Goal: Task Accomplishment & Management: Complete application form

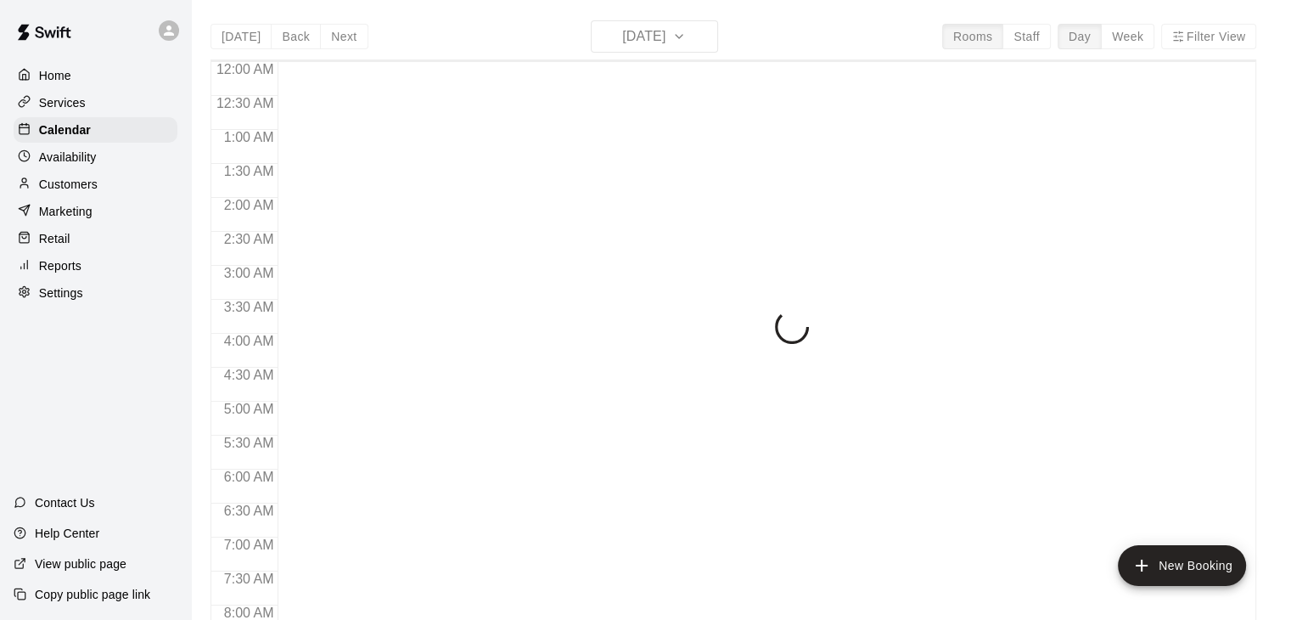
scroll to position [932, 0]
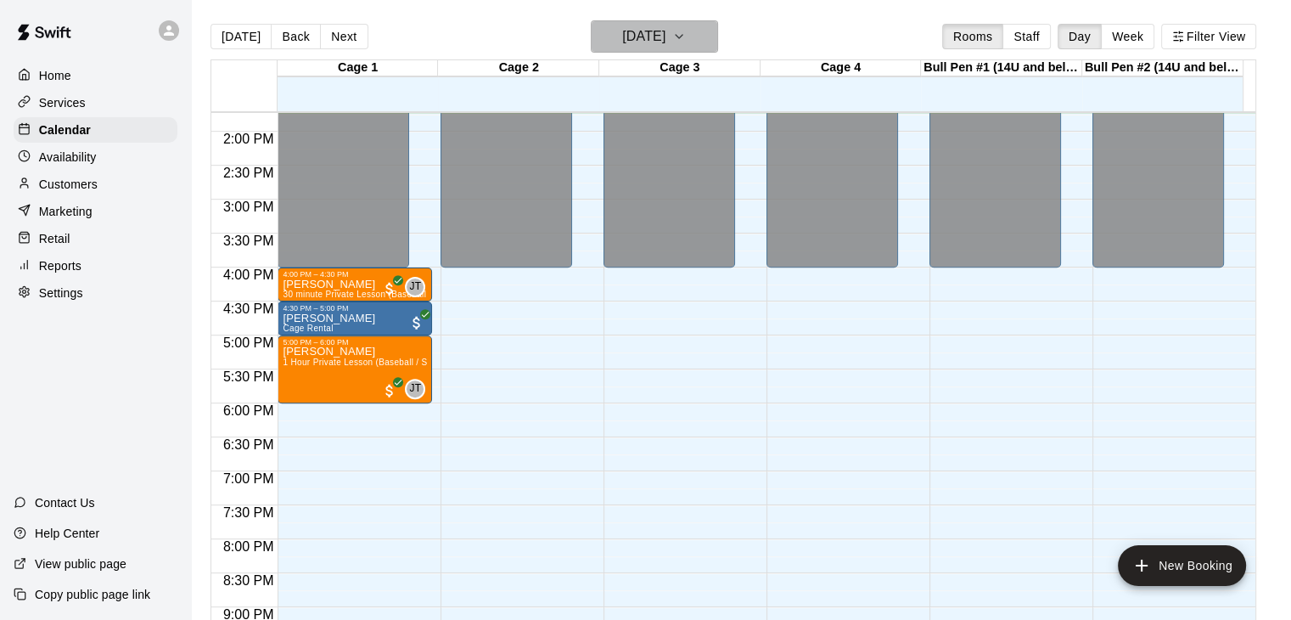
click at [686, 33] on icon "button" at bounding box center [679, 36] width 14 height 20
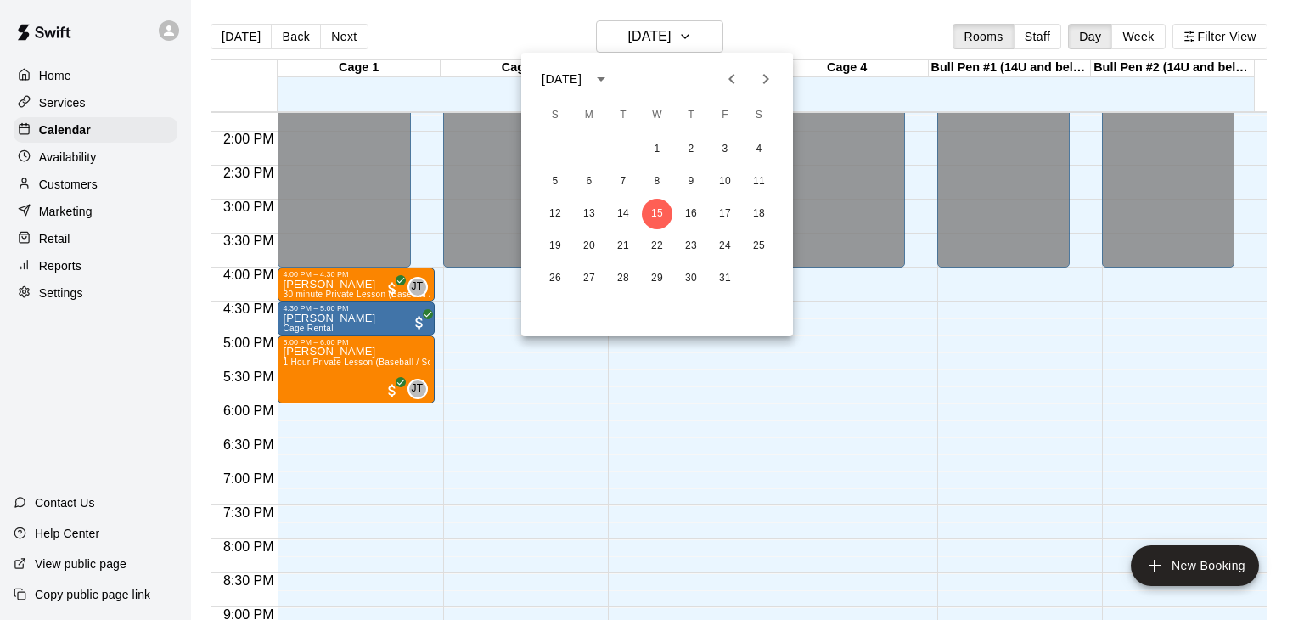
click at [1134, 35] on div at bounding box center [652, 310] width 1304 height 620
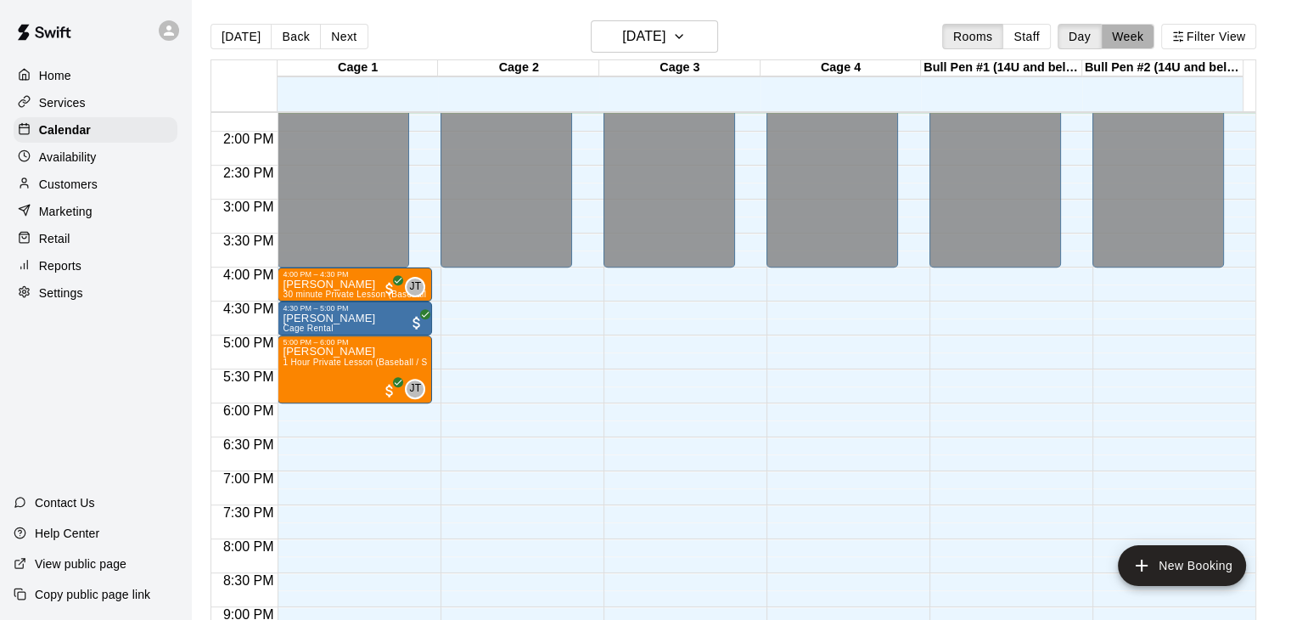
click at [1134, 35] on button "Week" at bounding box center [1127, 36] width 53 height 25
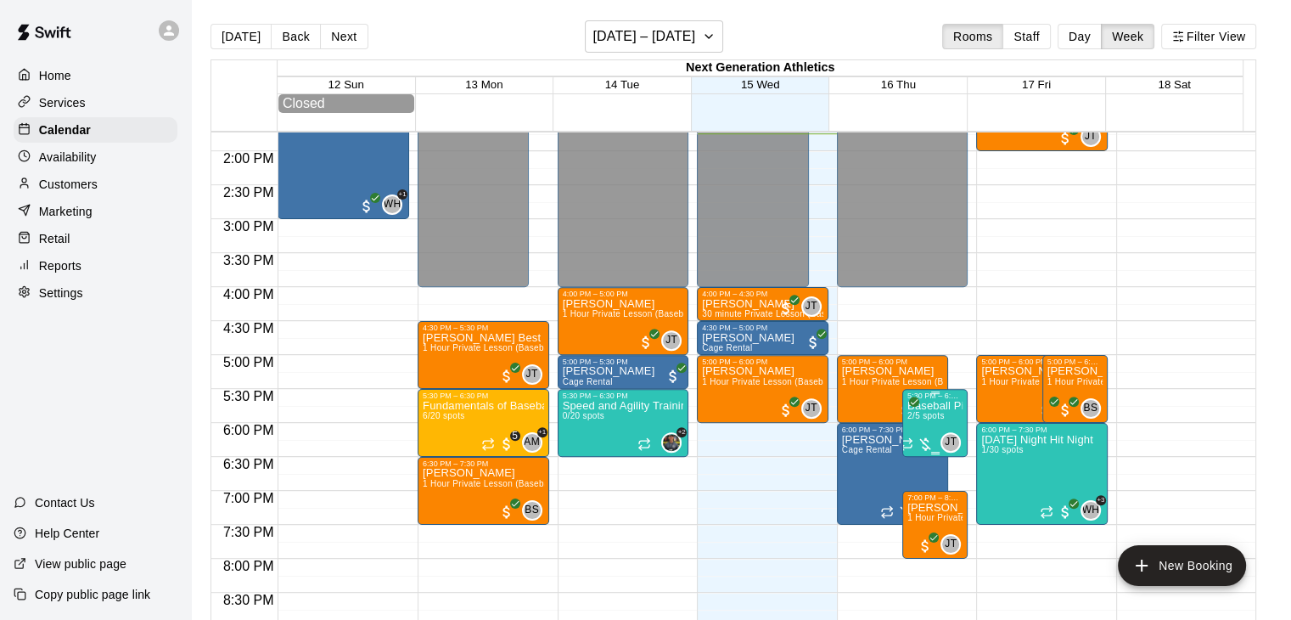
click at [936, 406] on p "Baseball Pitching Lab" at bounding box center [935, 406] width 55 height 0
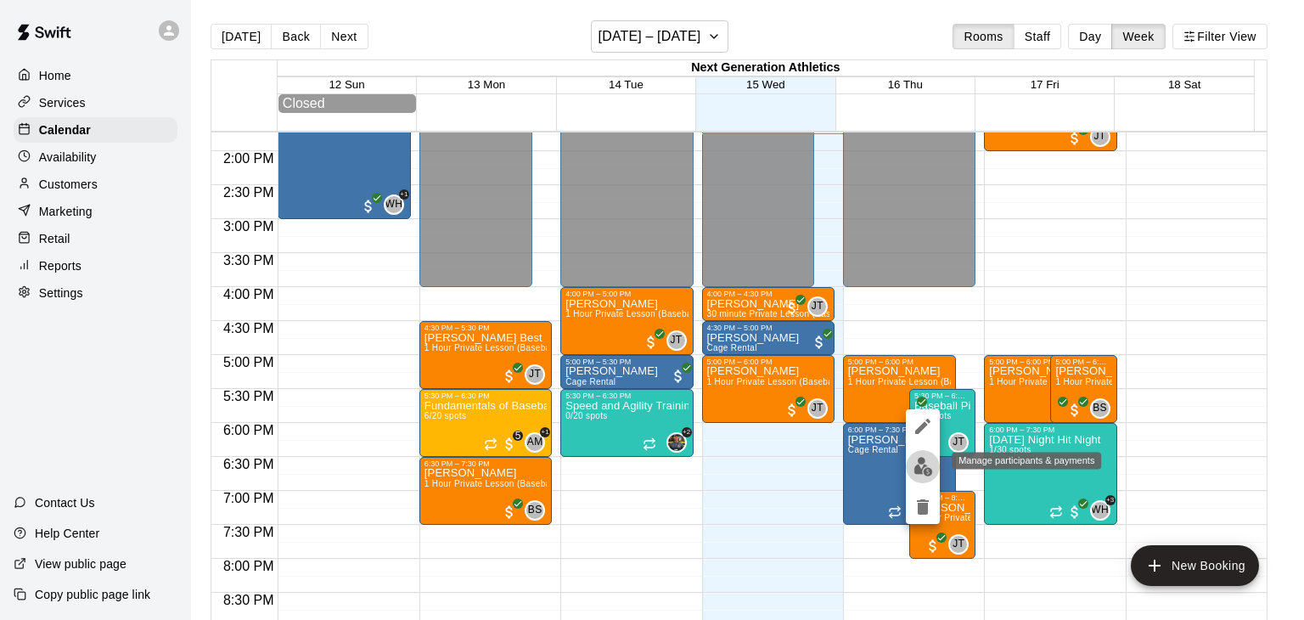
click at [925, 469] on img "edit" at bounding box center [924, 467] width 20 height 20
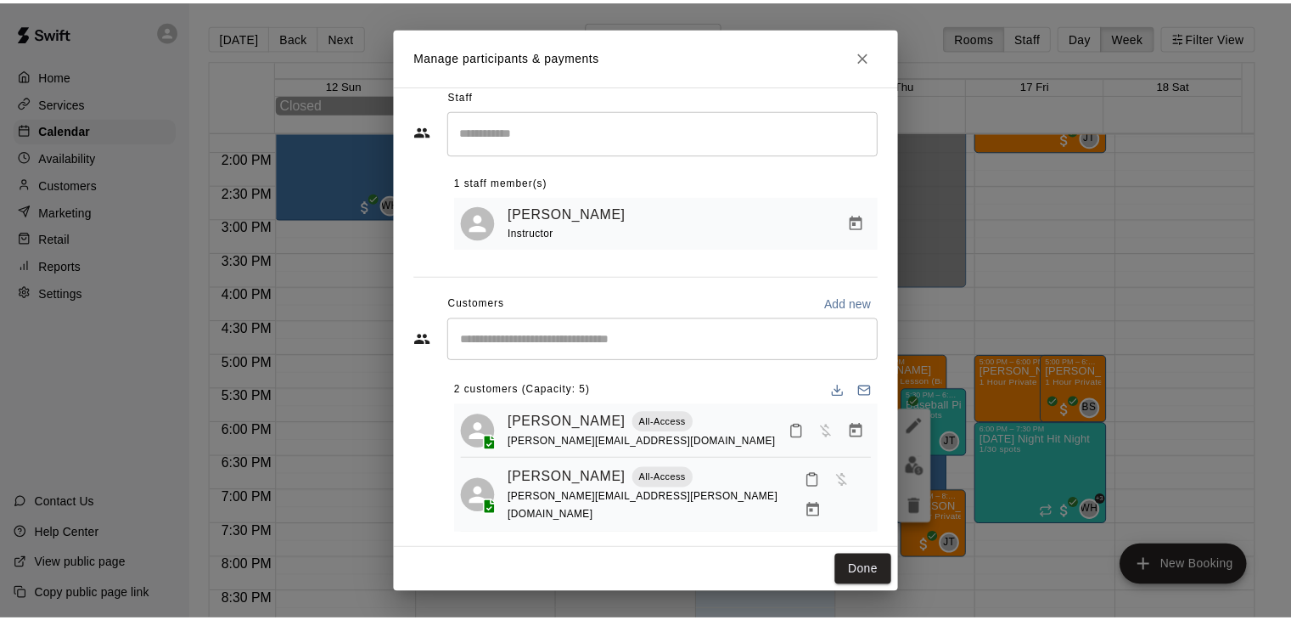
scroll to position [23, 0]
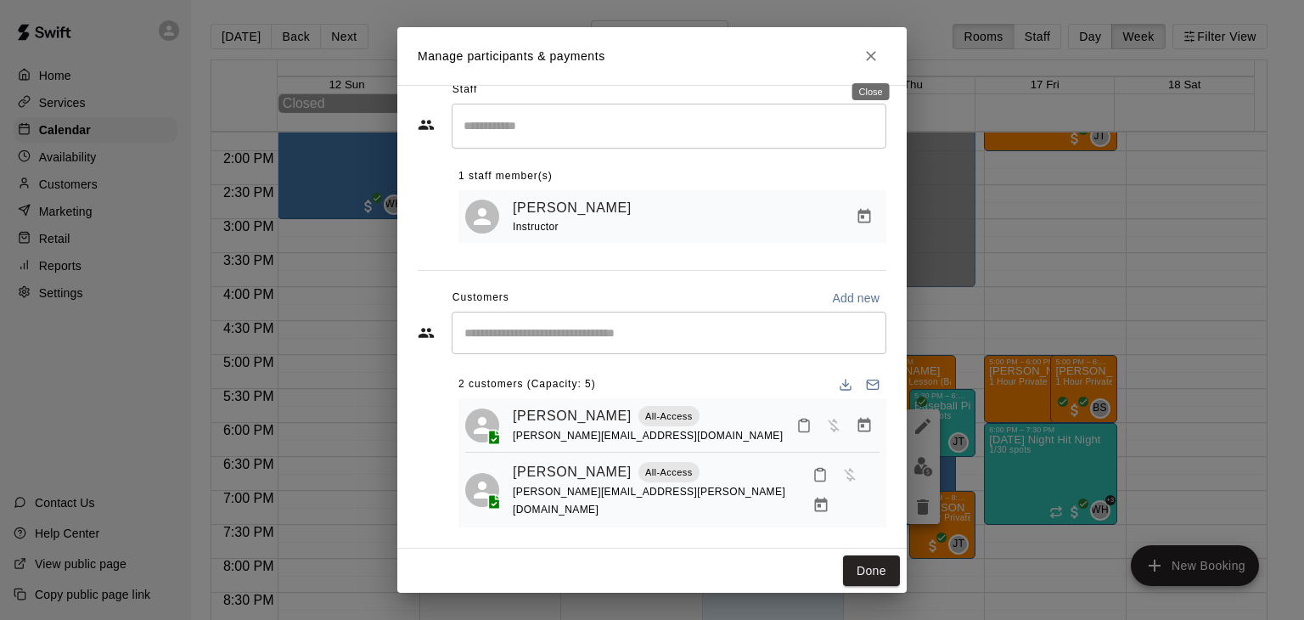
click at [867, 61] on icon "Close" at bounding box center [871, 56] width 17 height 17
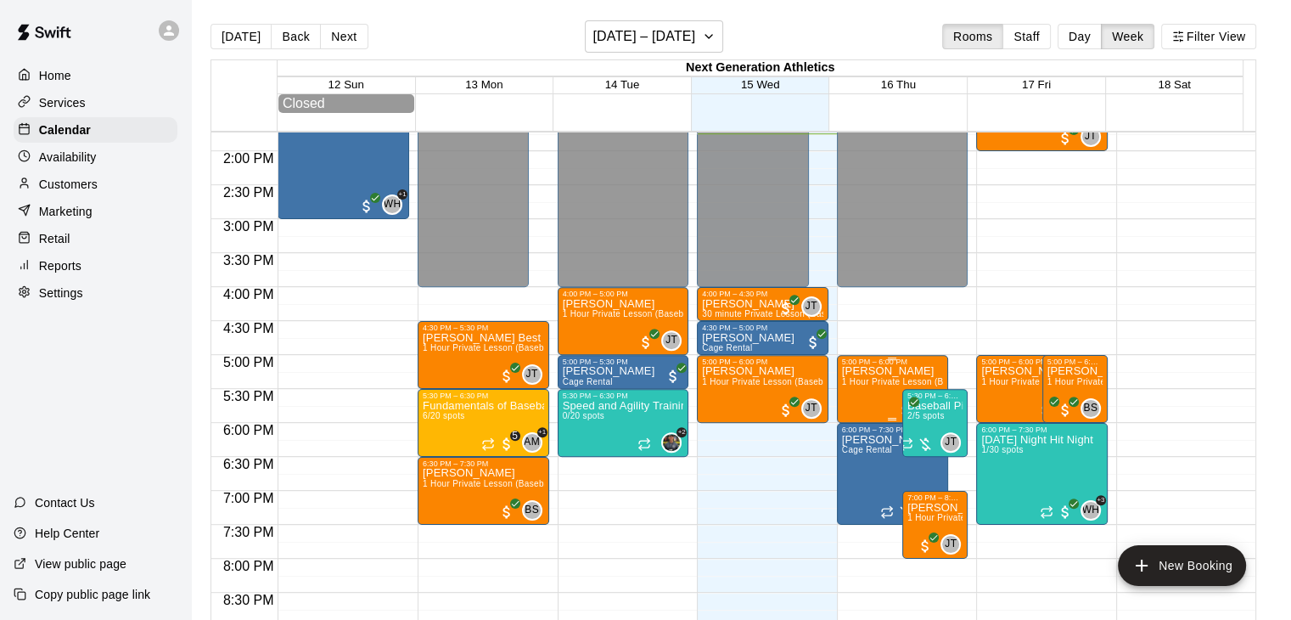
click at [883, 371] on p "[PERSON_NAME]" at bounding box center [892, 371] width 101 height 0
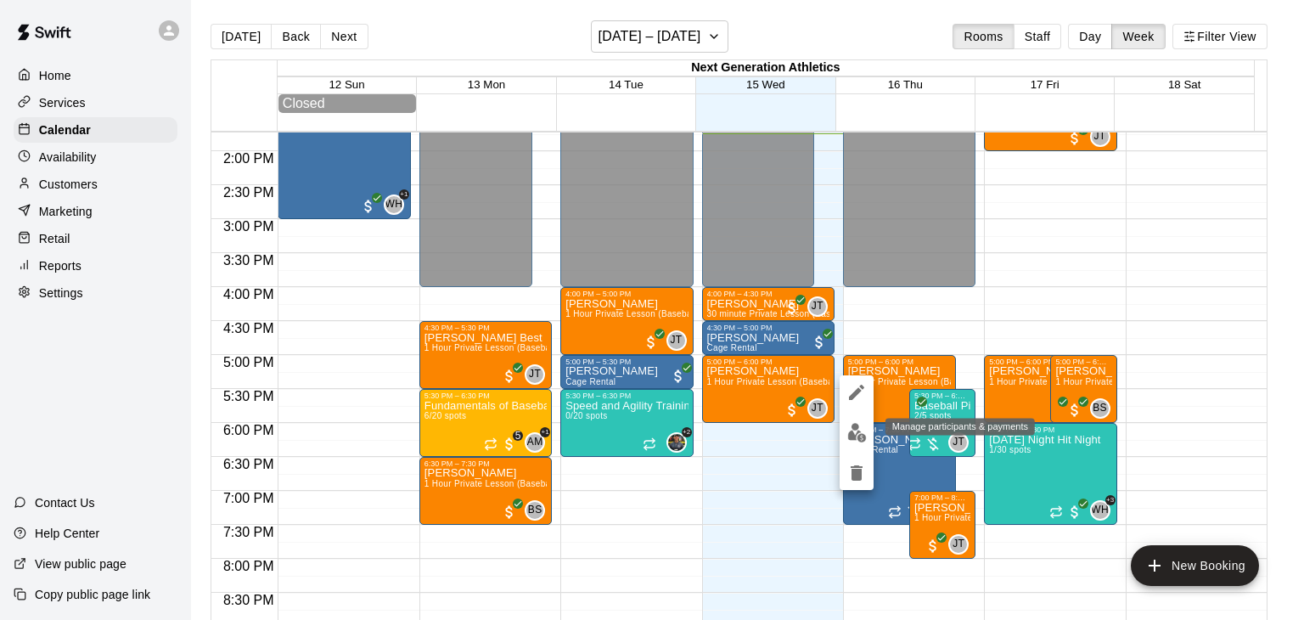
click at [861, 437] on img "edit" at bounding box center [857, 433] width 20 height 20
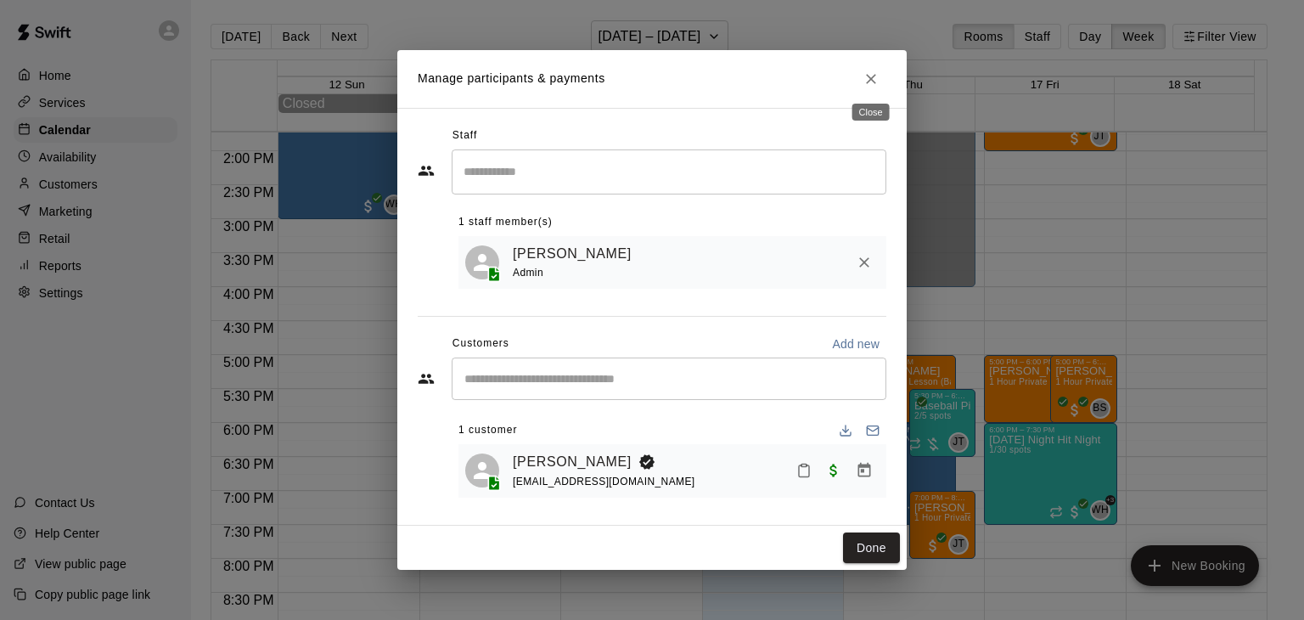
click at [872, 84] on icon "Close" at bounding box center [871, 78] width 17 height 17
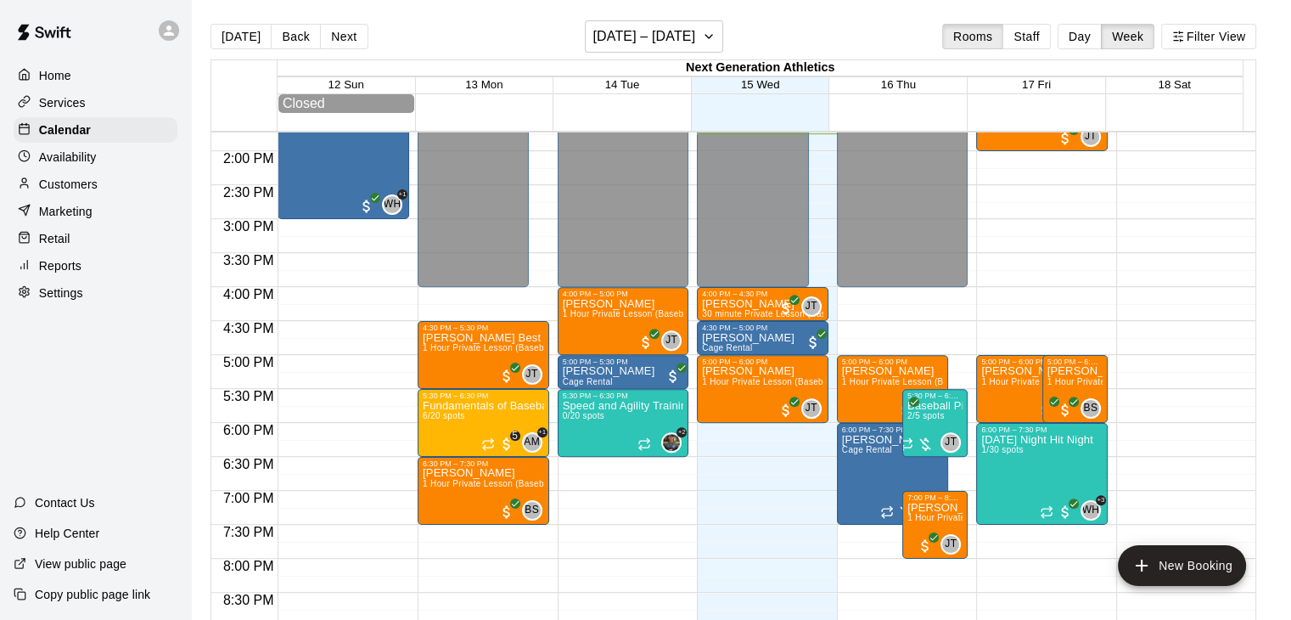
click at [846, 15] on main "[DATE] Back Next [DATE] – [DATE] Rooms Staff Day Week Filter View Next Generati…" at bounding box center [741, 323] width 1100 height 647
click at [1006, 385] on span "1 Hour Private Lesson (Baseball / Softball fielding and hitting)" at bounding box center [1105, 381] width 249 height 9
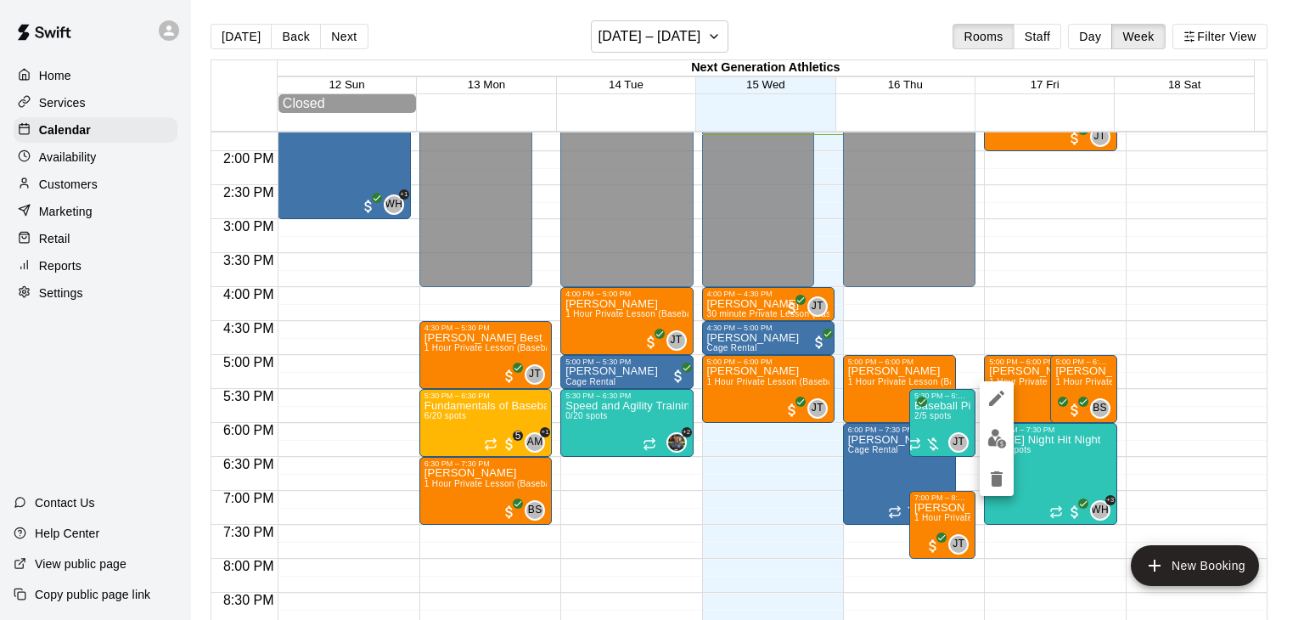
drag, startPoint x: 1256, startPoint y: 473, endPoint x: 1256, endPoint y: 442, distance: 30.6
click at [1256, 443] on div at bounding box center [652, 310] width 1304 height 620
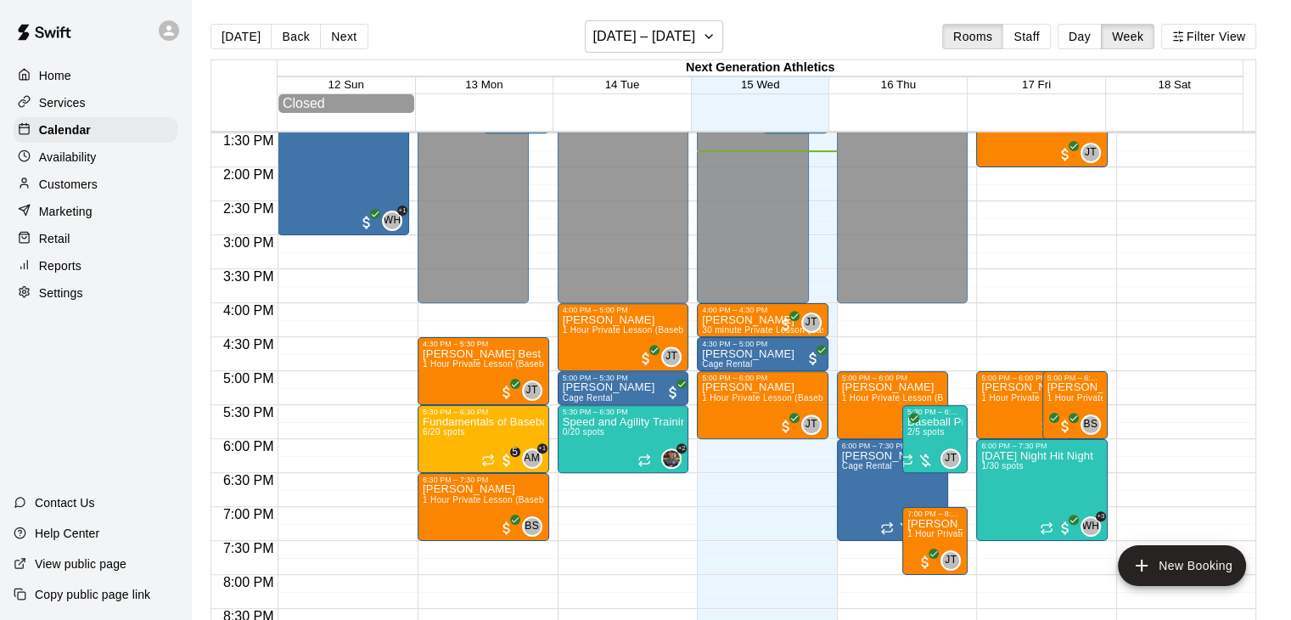
scroll to position [946, 0]
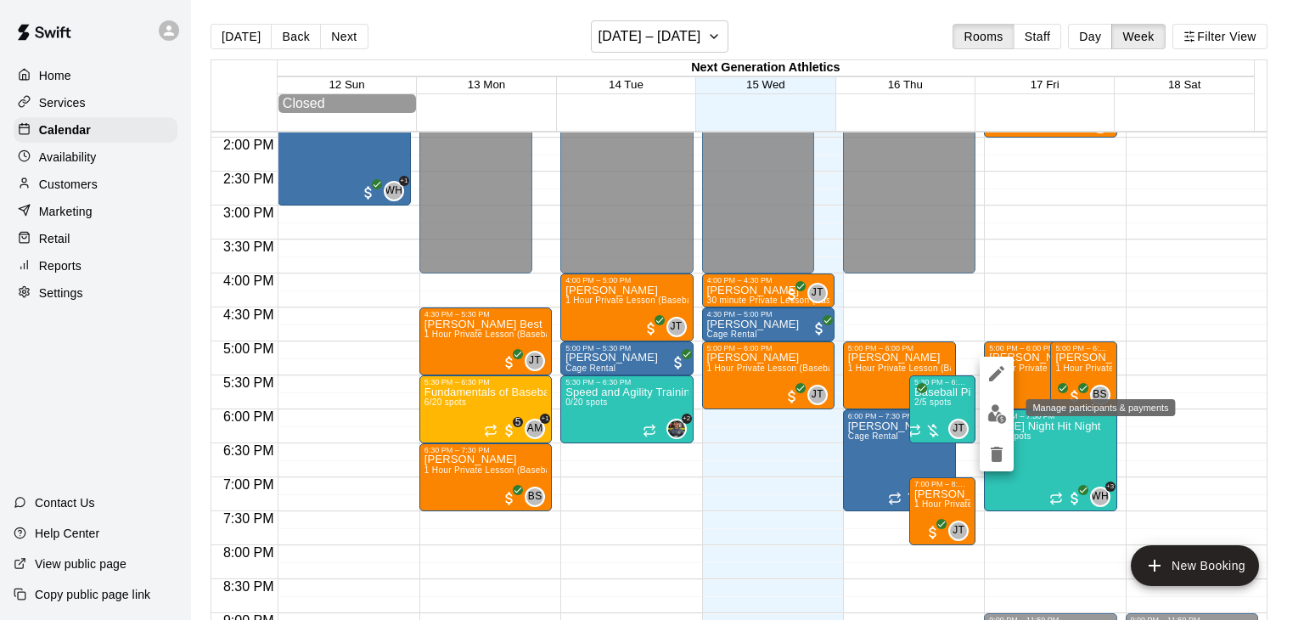
click at [987, 417] on img "edit" at bounding box center [997, 414] width 20 height 20
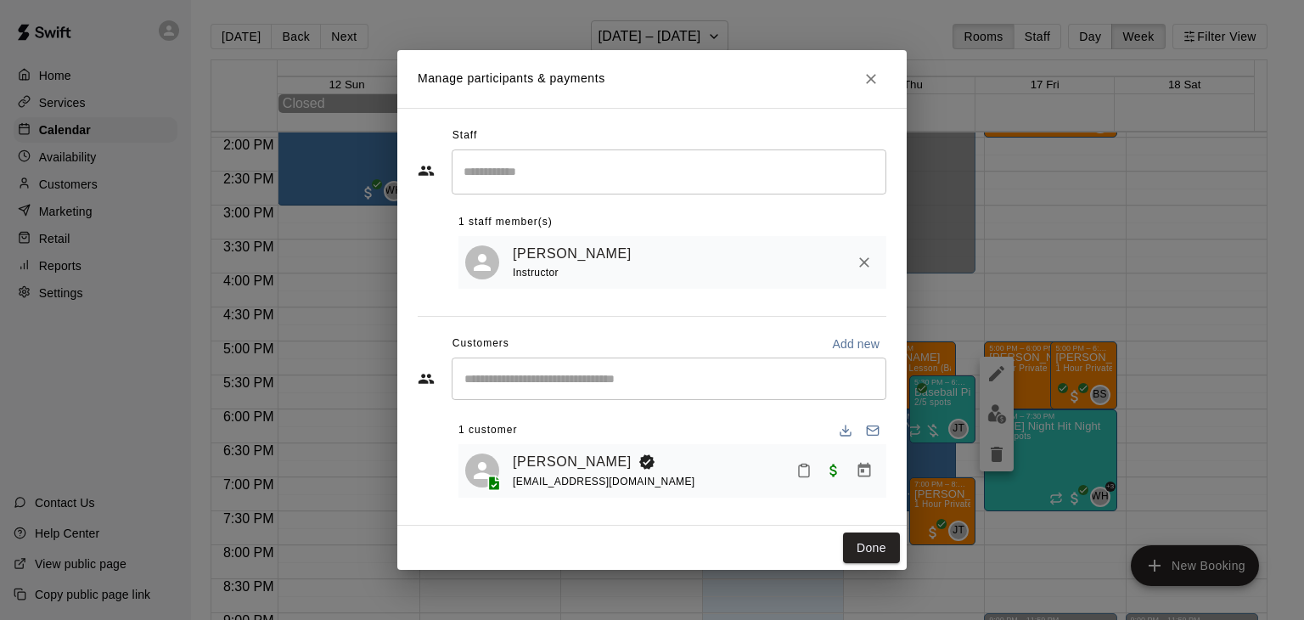
click at [874, 75] on icon "Close" at bounding box center [871, 78] width 17 height 17
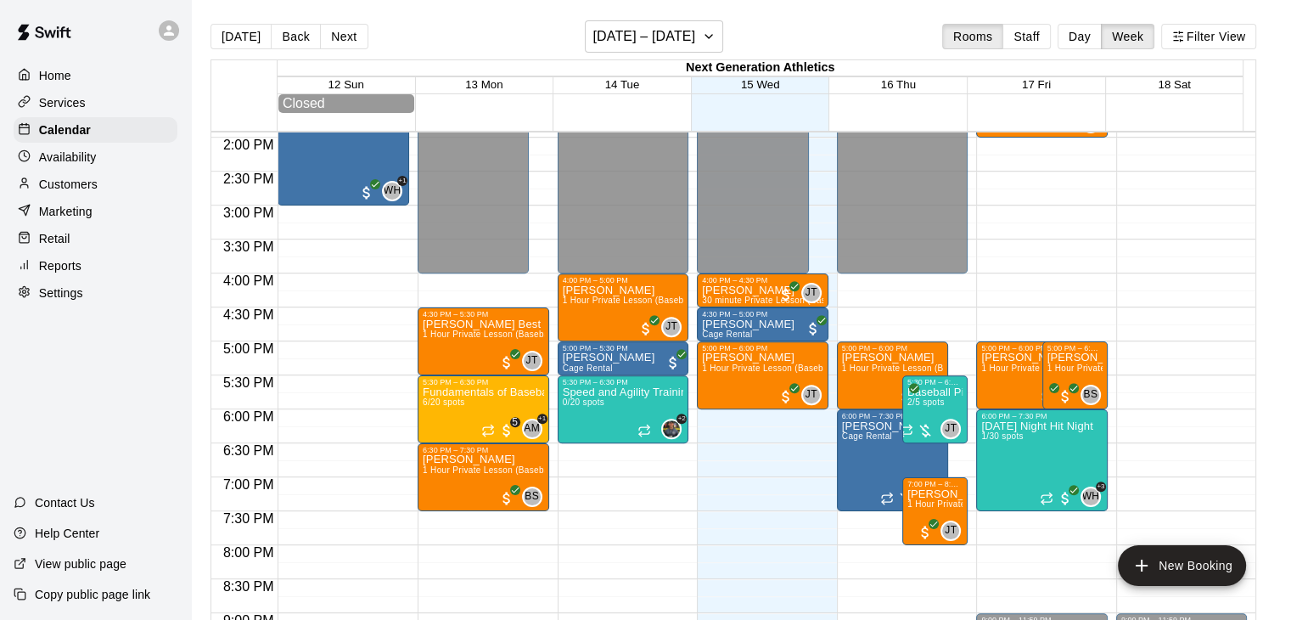
click at [71, 212] on p "Marketing" at bounding box center [65, 211] width 53 height 17
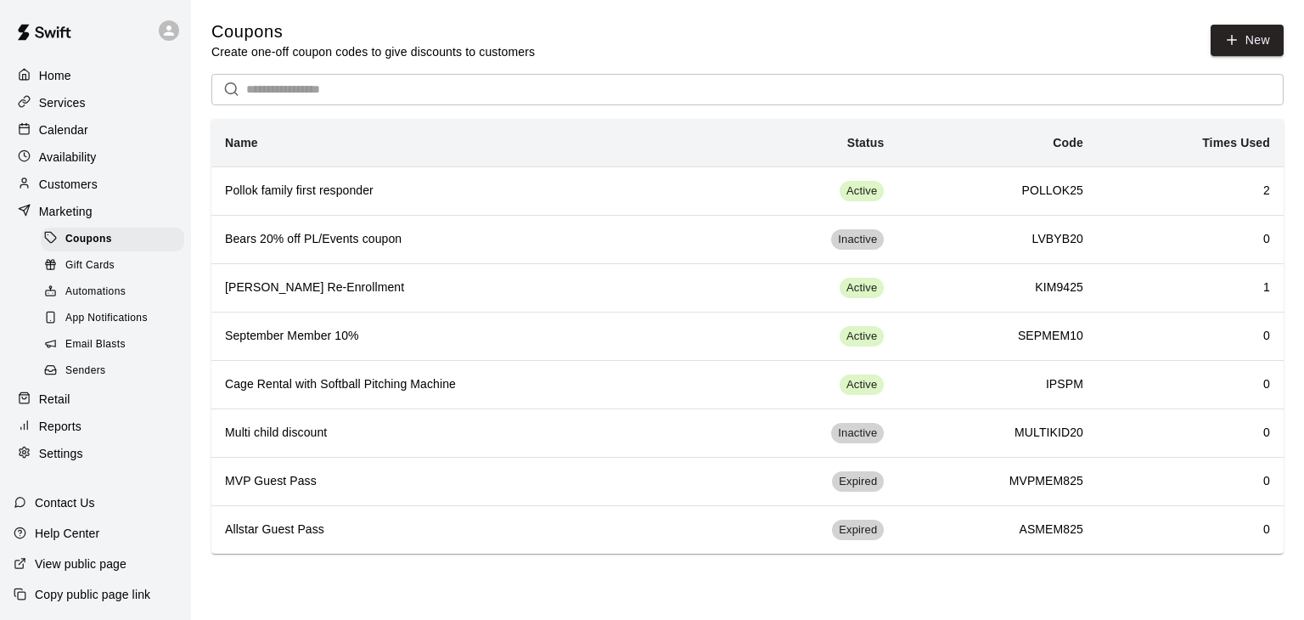
click at [100, 274] on span "Gift Cards" at bounding box center [89, 265] width 49 height 17
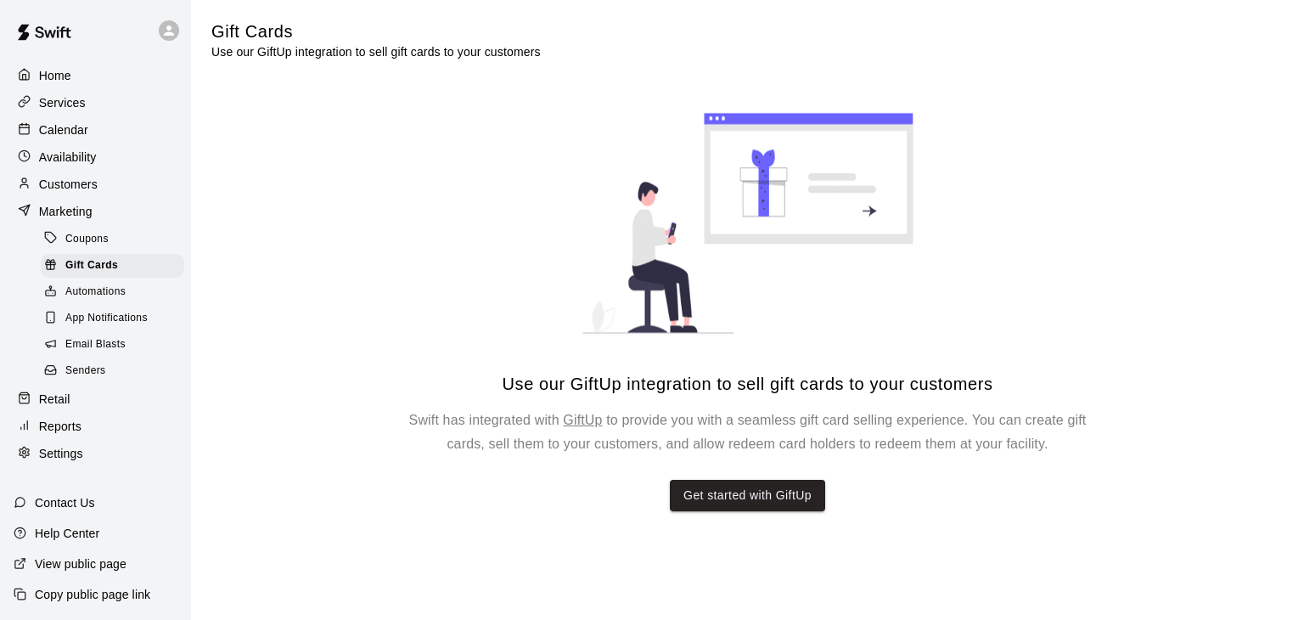
click at [77, 412] on div "Retail" at bounding box center [96, 398] width 164 height 25
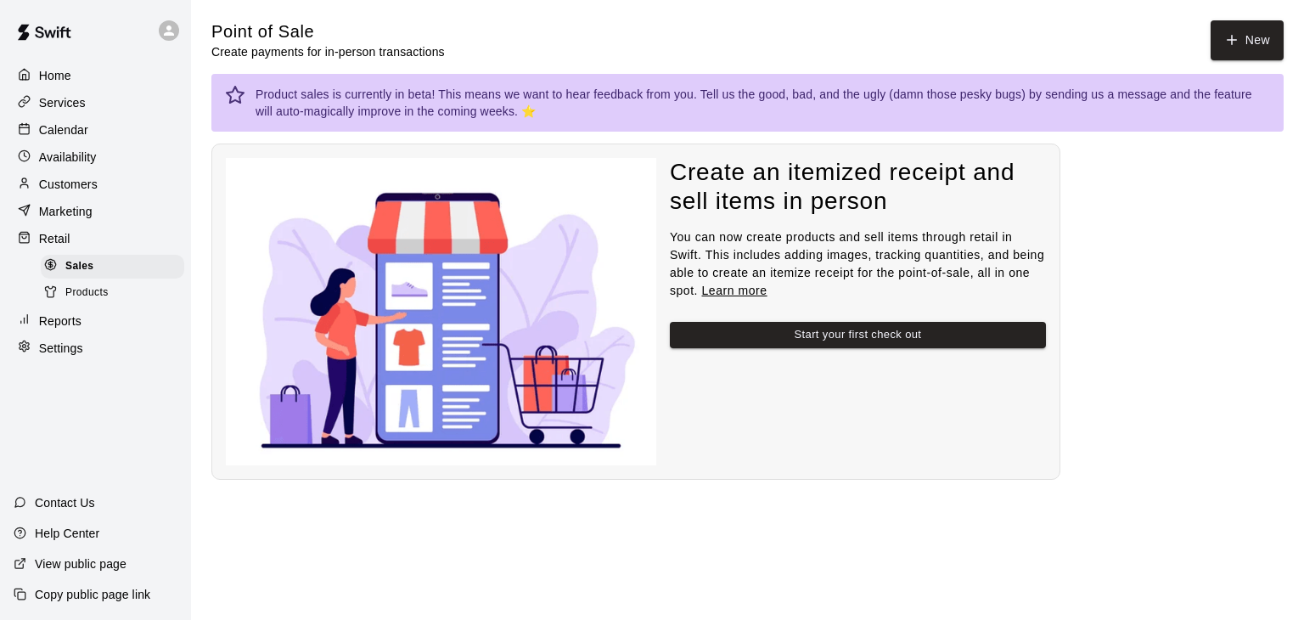
click at [85, 220] on p "Marketing" at bounding box center [65, 211] width 53 height 17
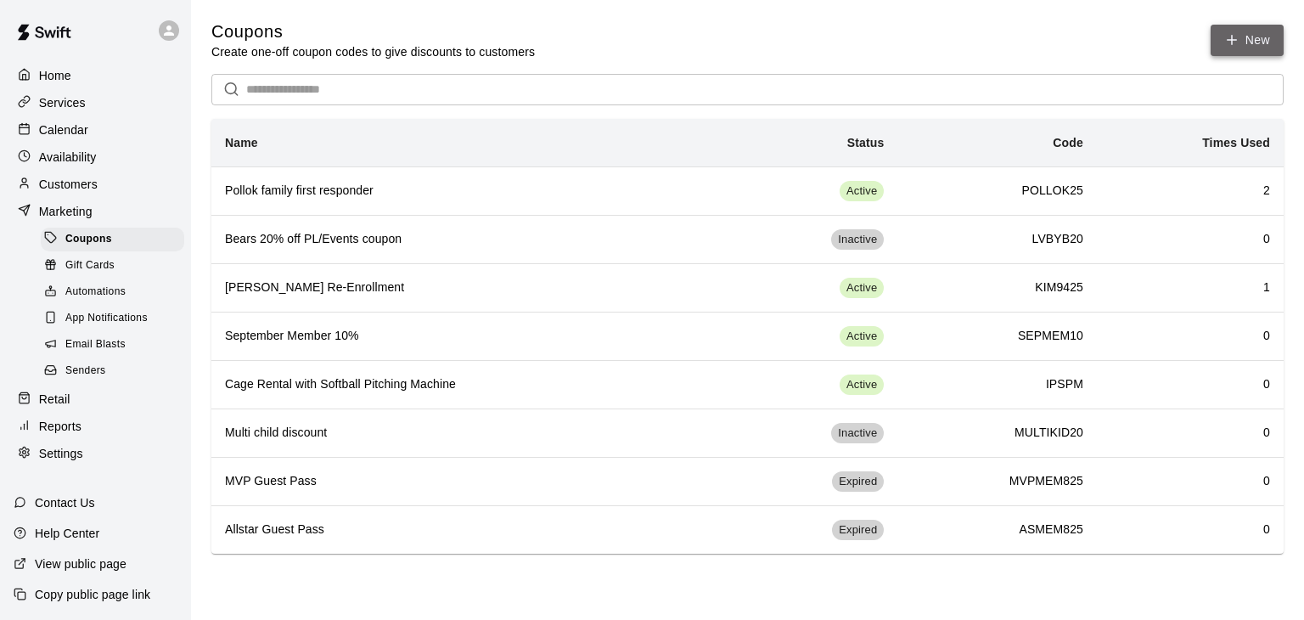
click at [1229, 42] on icon "button" at bounding box center [1231, 39] width 15 height 15
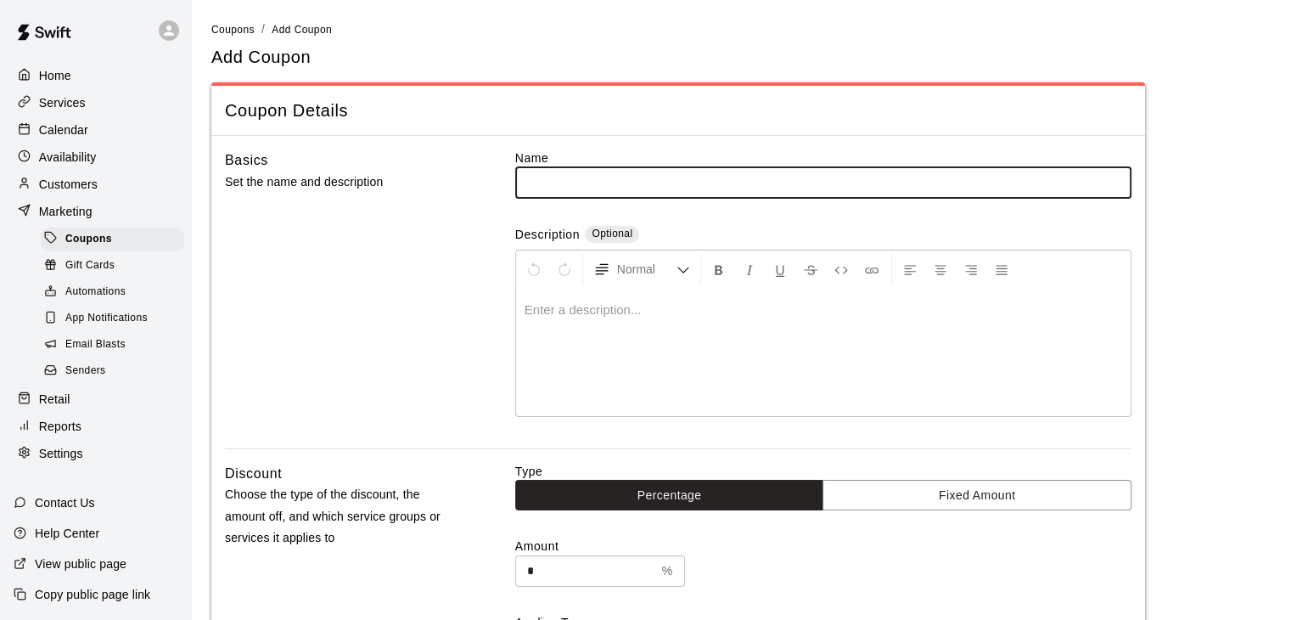
click at [628, 184] on input "text" at bounding box center [823, 181] width 616 height 31
drag, startPoint x: 639, startPoint y: 179, endPoint x: 621, endPoint y: 179, distance: 18.7
click at [621, 179] on input "**********" at bounding box center [823, 181] width 616 height 31
click at [584, 178] on input "**********" at bounding box center [823, 181] width 616 height 31
click at [627, 184] on input "**********" at bounding box center [823, 181] width 616 height 31
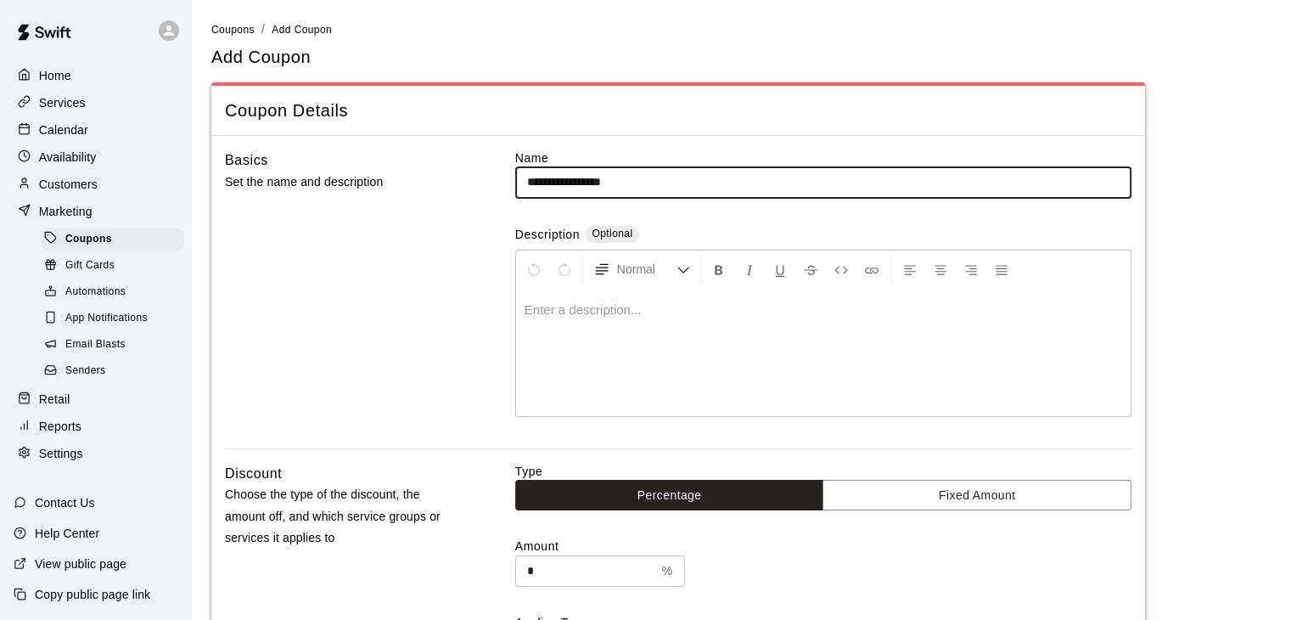
type input "**********"
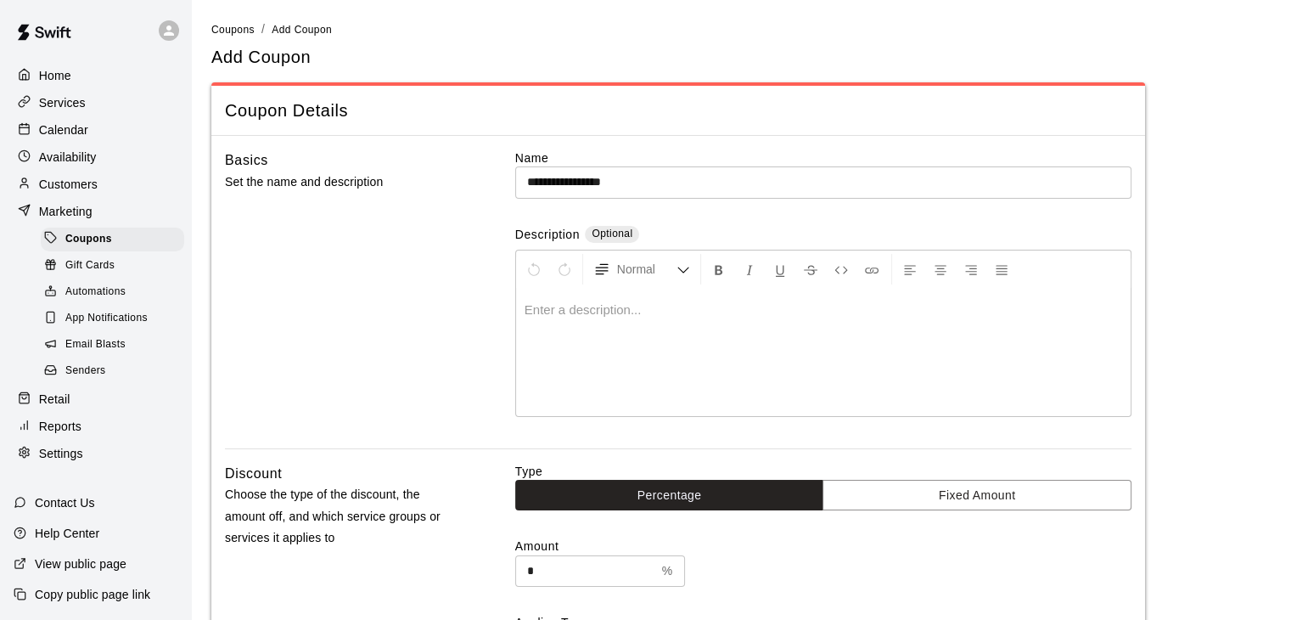
click at [550, 313] on p at bounding box center [824, 309] width 598 height 17
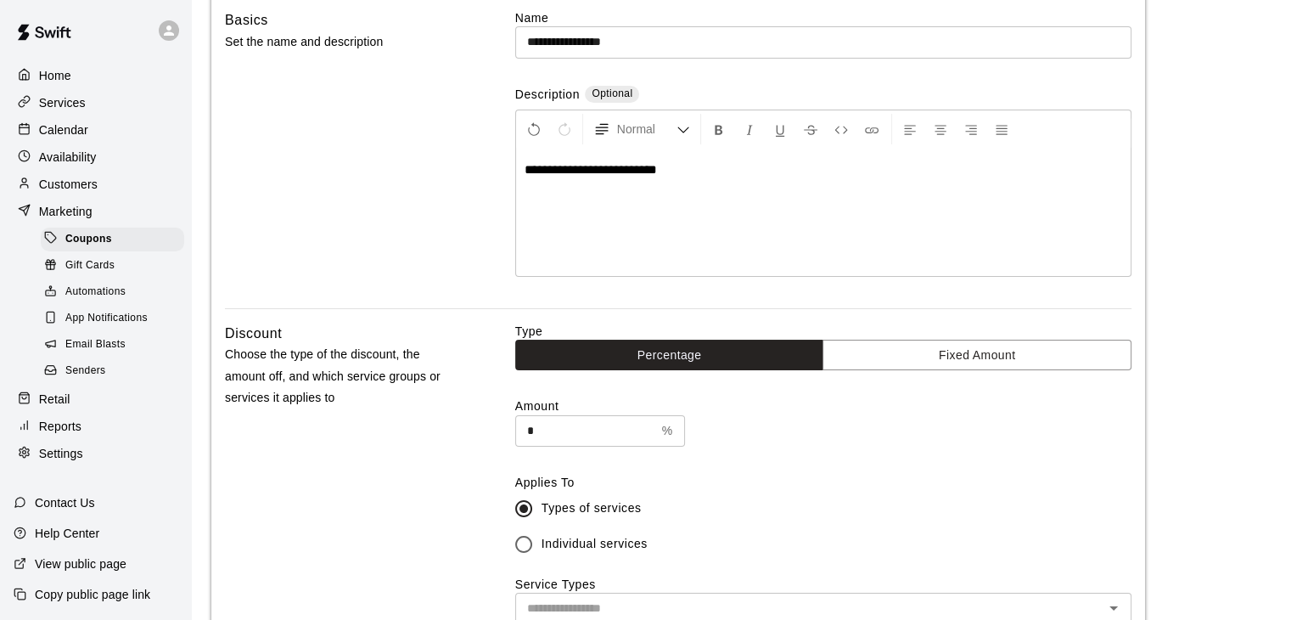
scroll to position [170, 0]
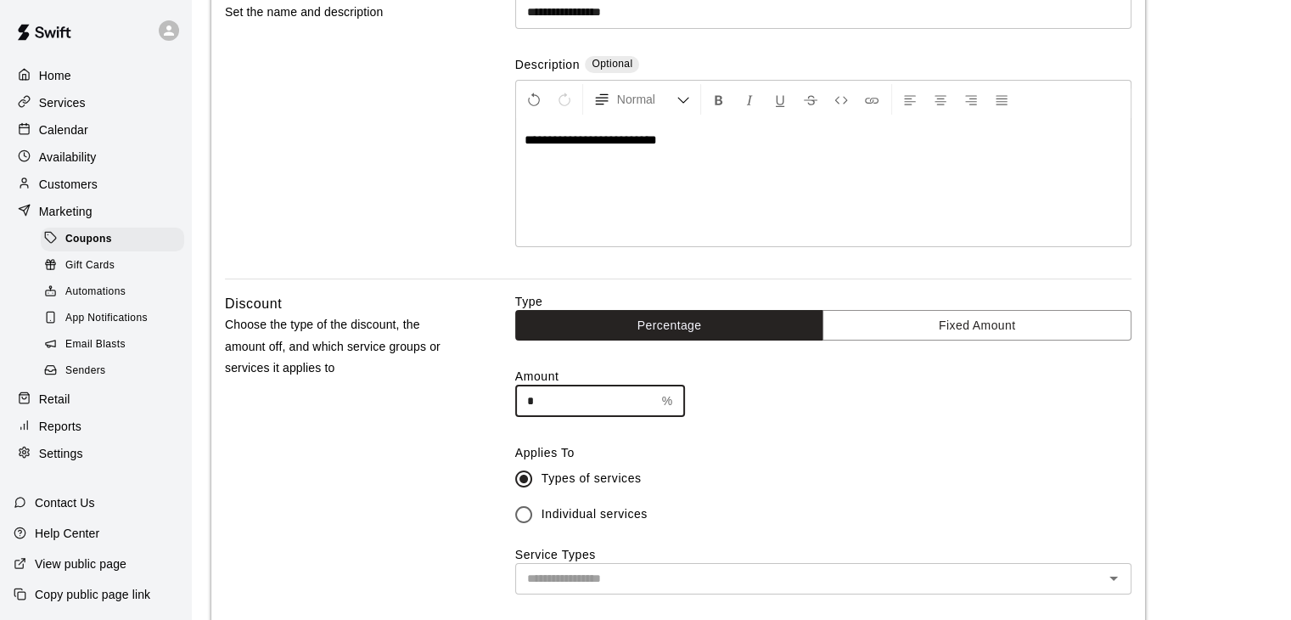
click at [645, 405] on input "*" at bounding box center [585, 400] width 140 height 31
drag, startPoint x: 540, startPoint y: 398, endPoint x: 514, endPoint y: 391, distance: 27.2
click at [514, 391] on div "Discount Choose the type of the discount, the amount off, and which service gro…" at bounding box center [678, 522] width 907 height 458
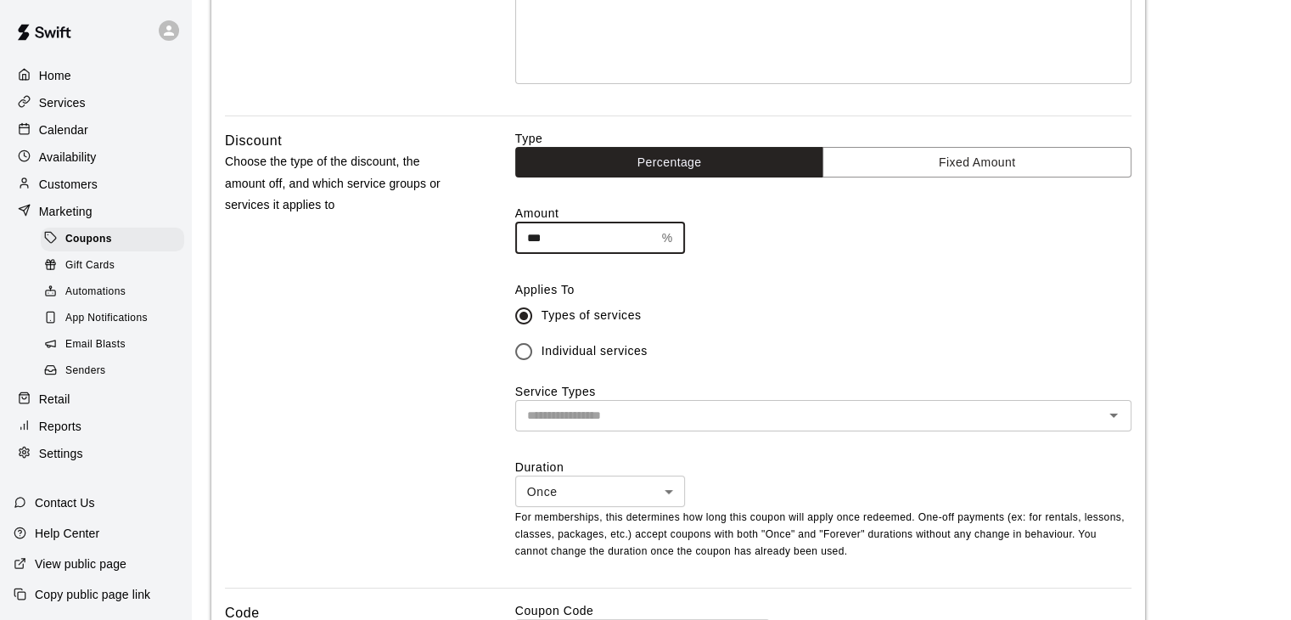
scroll to position [340, 0]
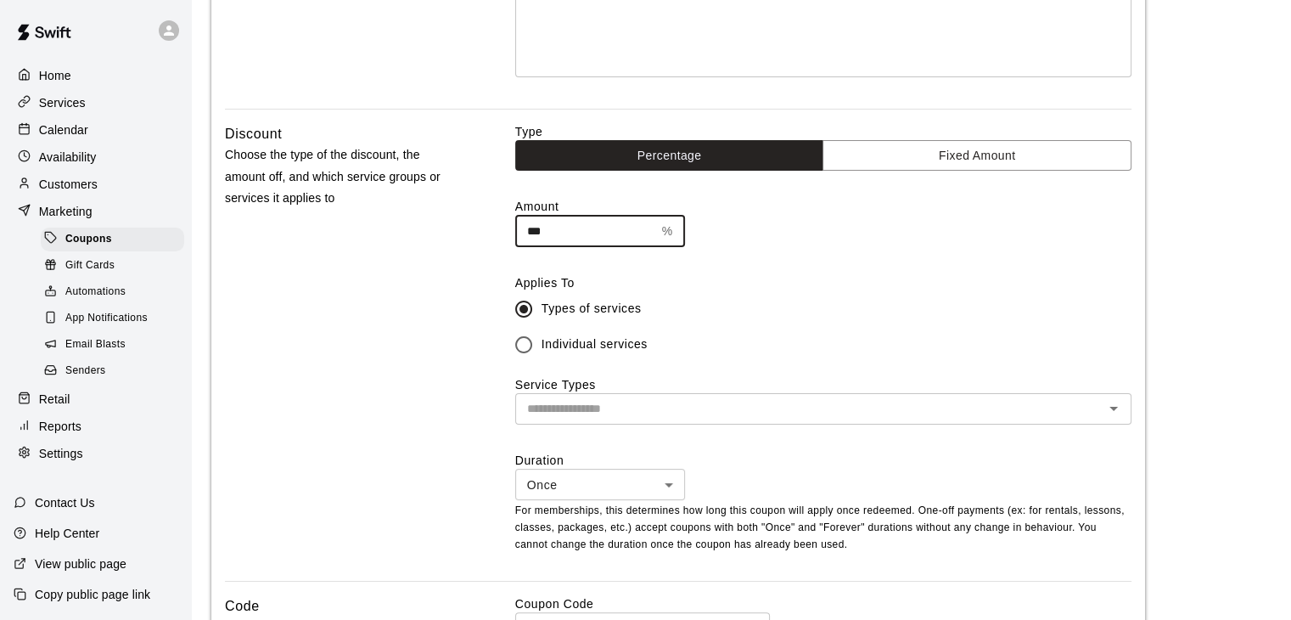
type input "***"
click at [646, 411] on input "text" at bounding box center [809, 408] width 578 height 21
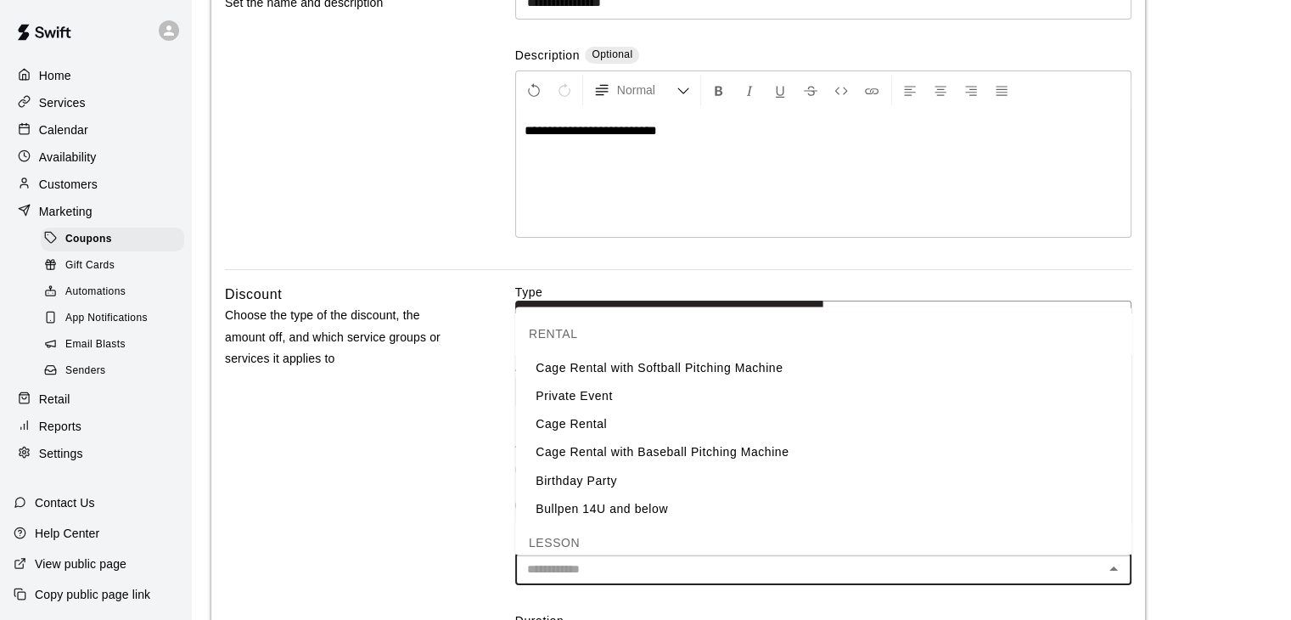
scroll to position [170, 0]
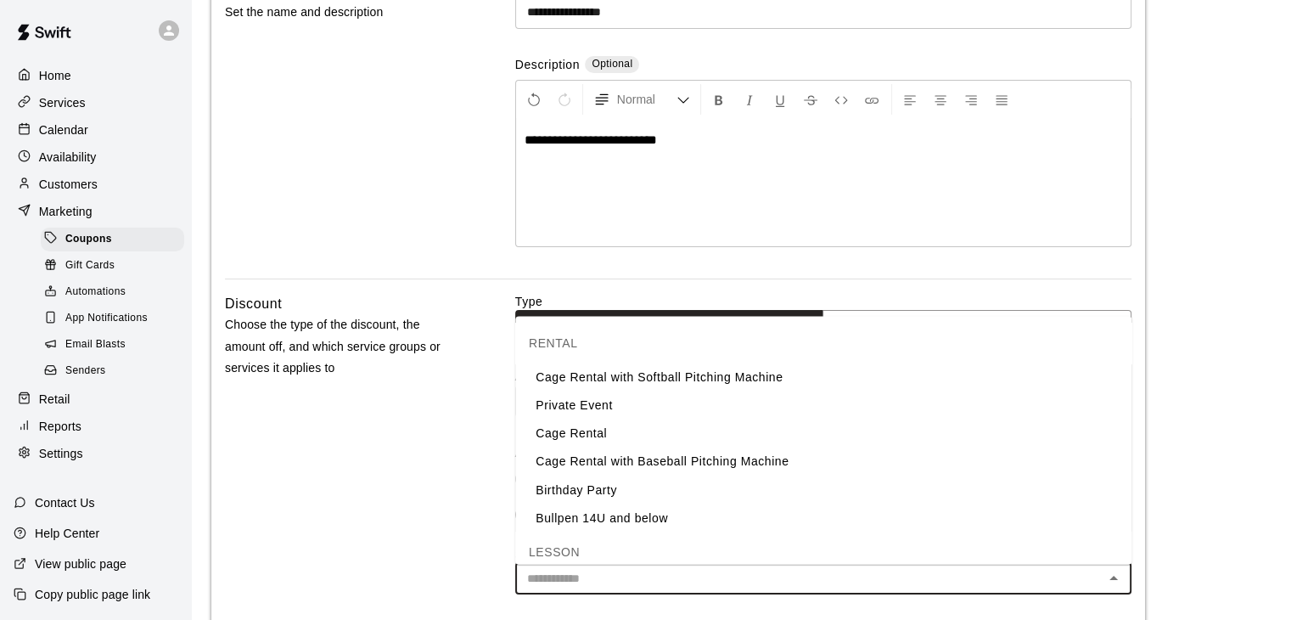
click at [584, 435] on li "Cage Rental" at bounding box center [823, 433] width 616 height 28
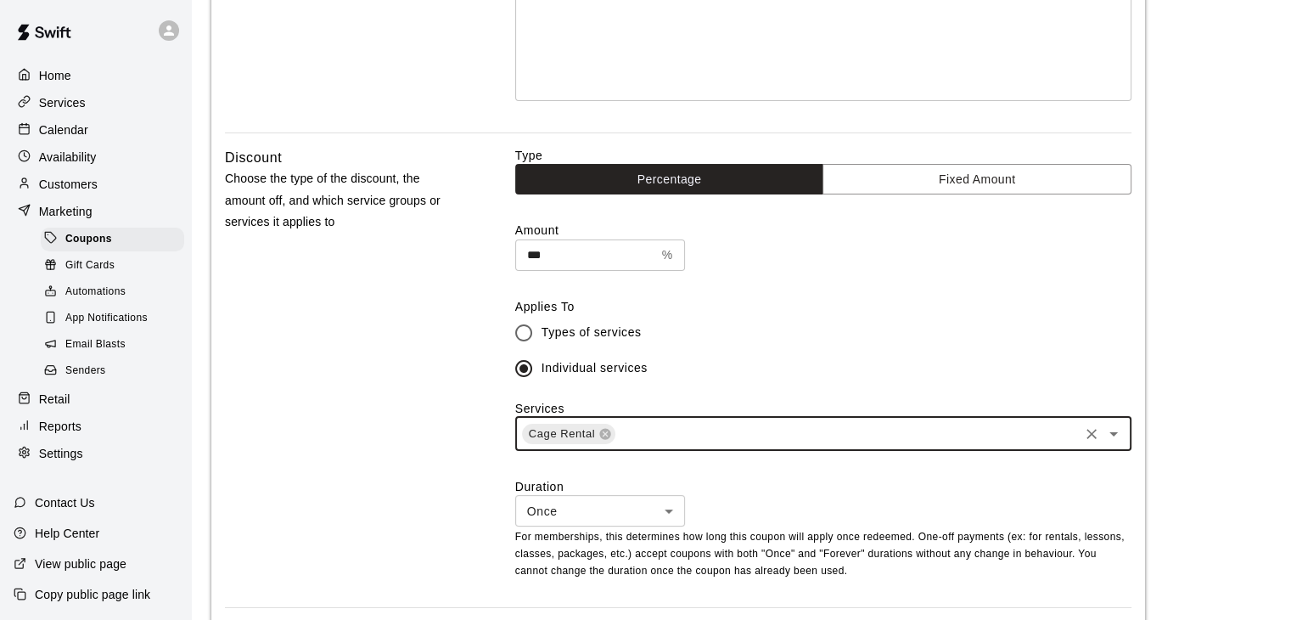
scroll to position [340, 0]
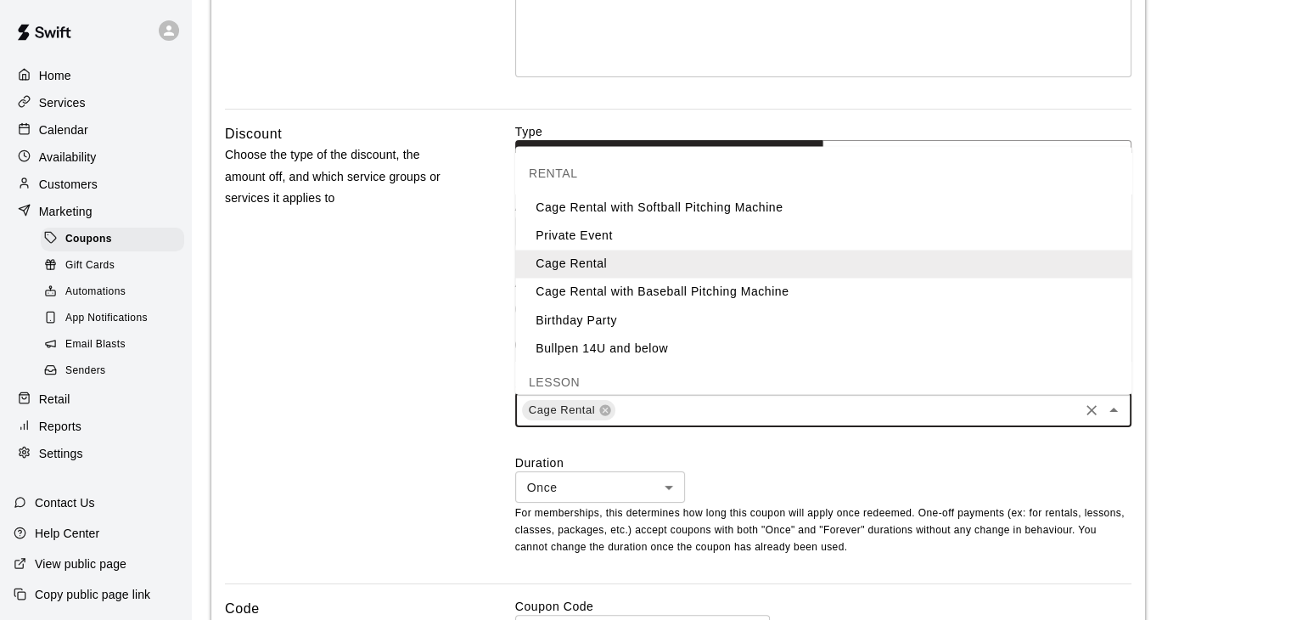
click at [904, 418] on input "text" at bounding box center [846, 409] width 459 height 21
click at [662, 296] on li "Cage Rental with Baseball Pitching Machine" at bounding box center [823, 292] width 616 height 28
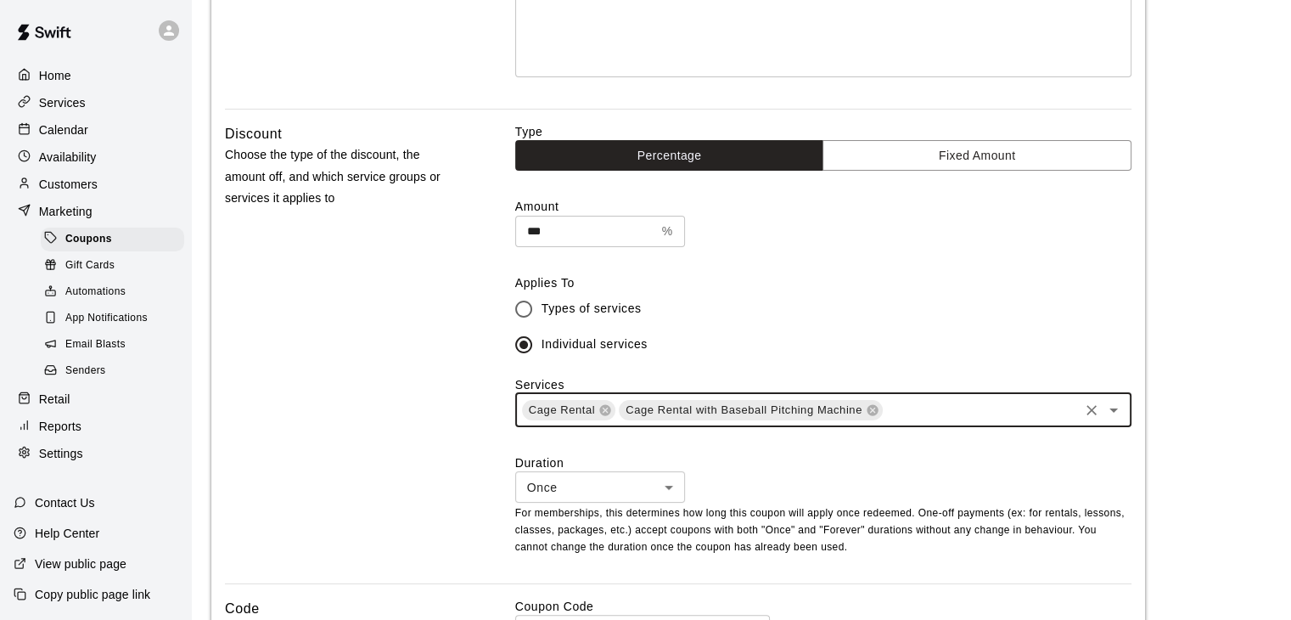
click at [926, 416] on input "text" at bounding box center [981, 409] width 192 height 21
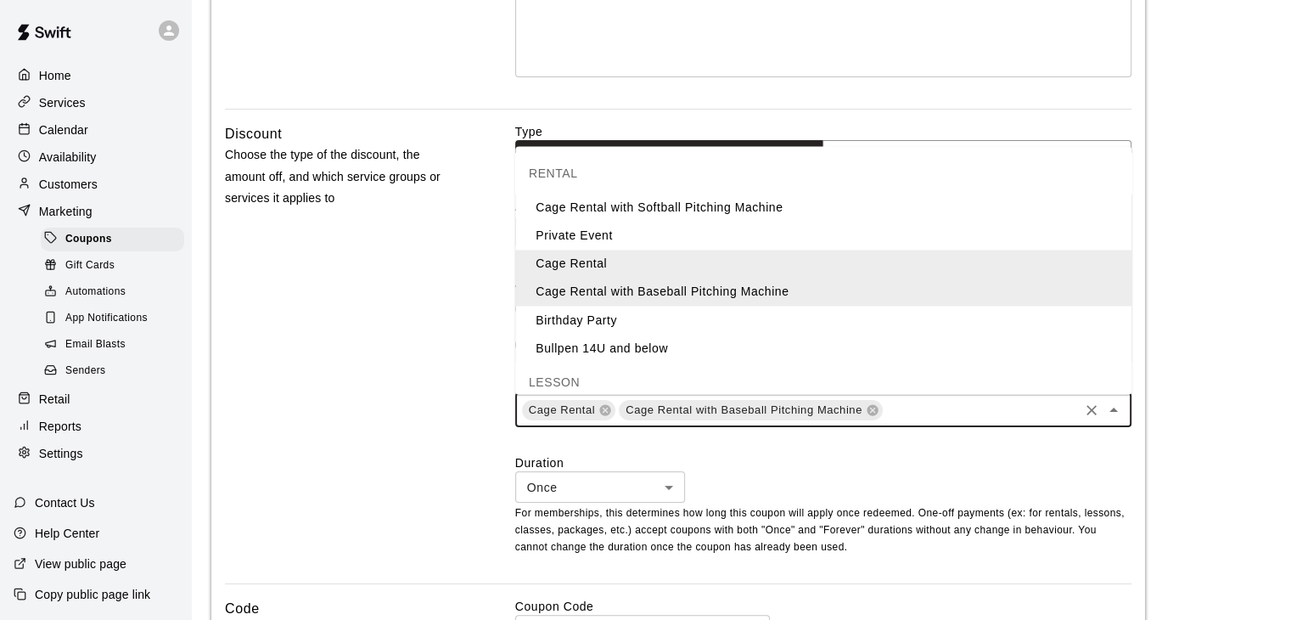
click at [666, 206] on li "Cage Rental with Softball Pitching Machine" at bounding box center [823, 208] width 616 height 28
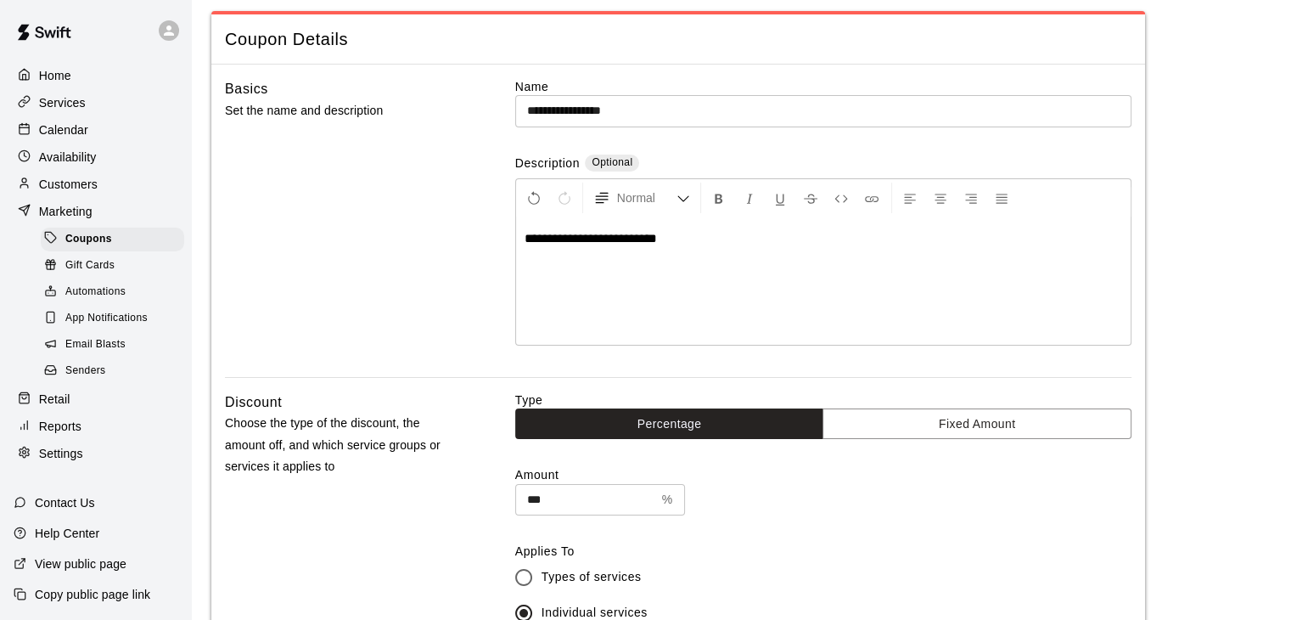
scroll to position [0, 0]
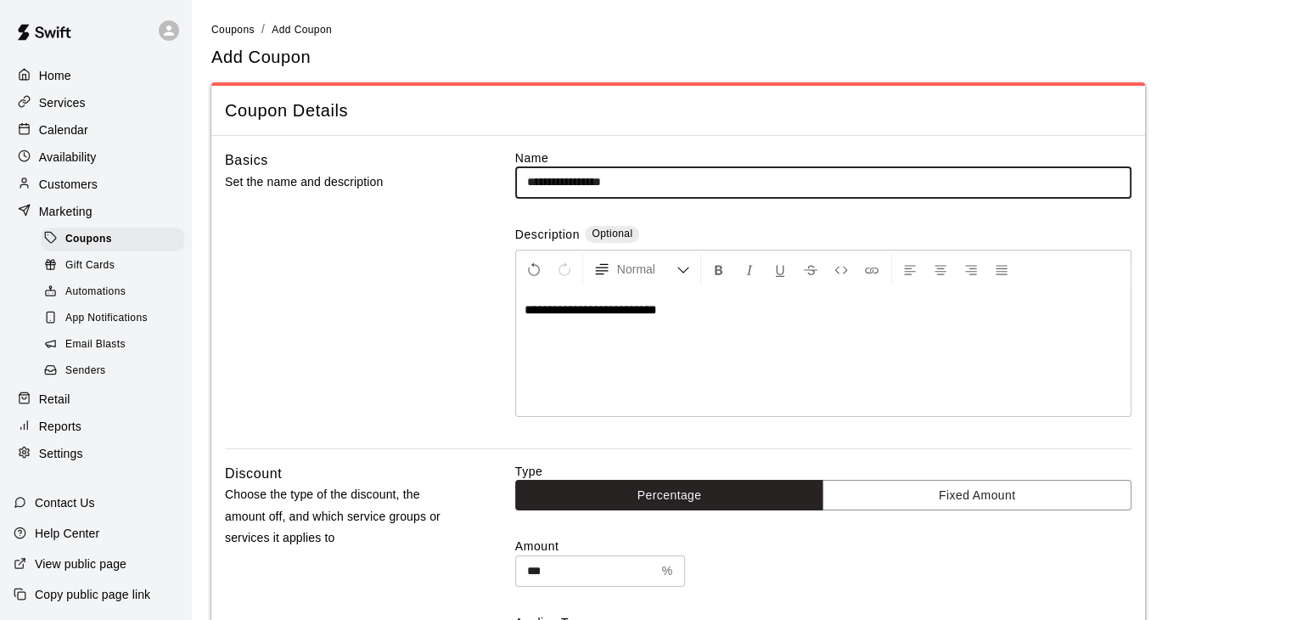
drag, startPoint x: 663, startPoint y: 172, endPoint x: 574, endPoint y: 177, distance: 89.3
click at [574, 177] on input "**********" at bounding box center [823, 181] width 616 height 31
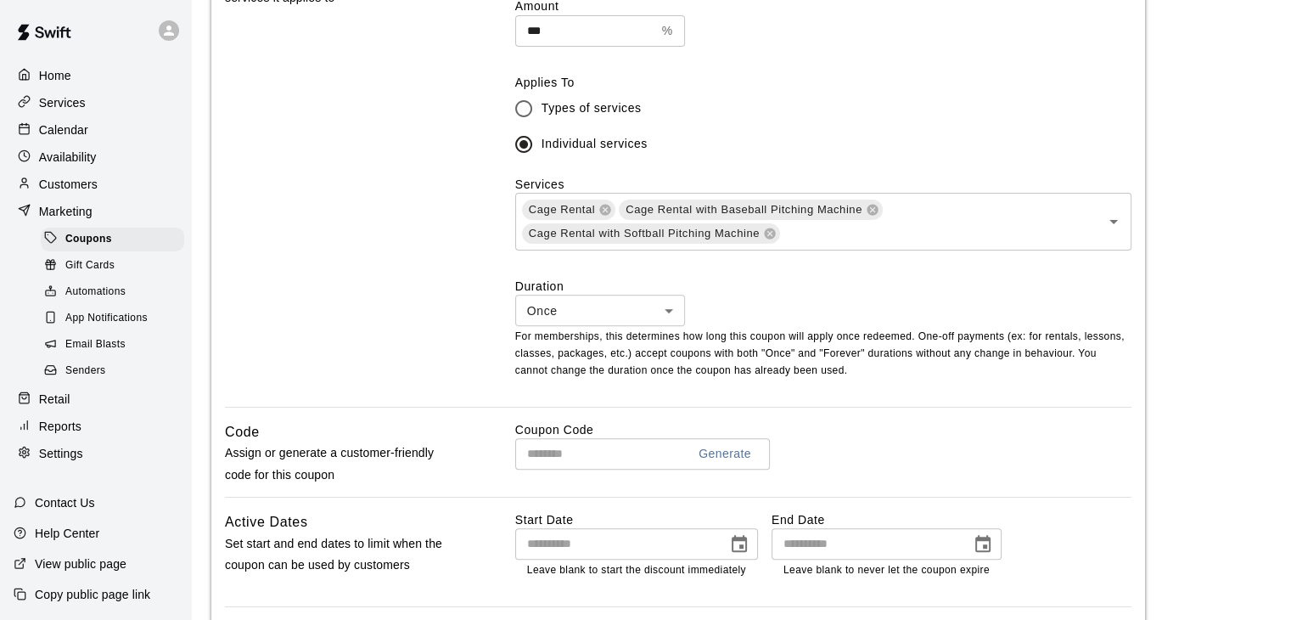
scroll to position [679, 0]
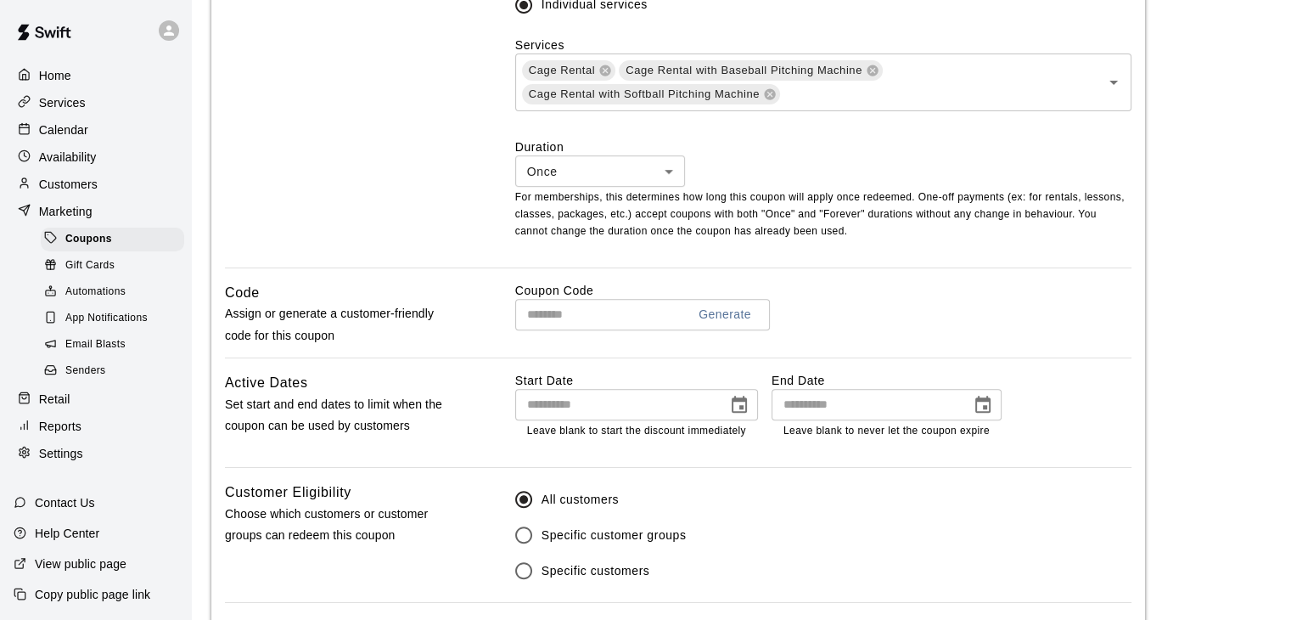
type input "**********"
click at [621, 313] on input "text" at bounding box center [594, 314] width 158 height 31
type input "*********"
click at [738, 410] on icon "Choose date" at bounding box center [739, 405] width 20 height 20
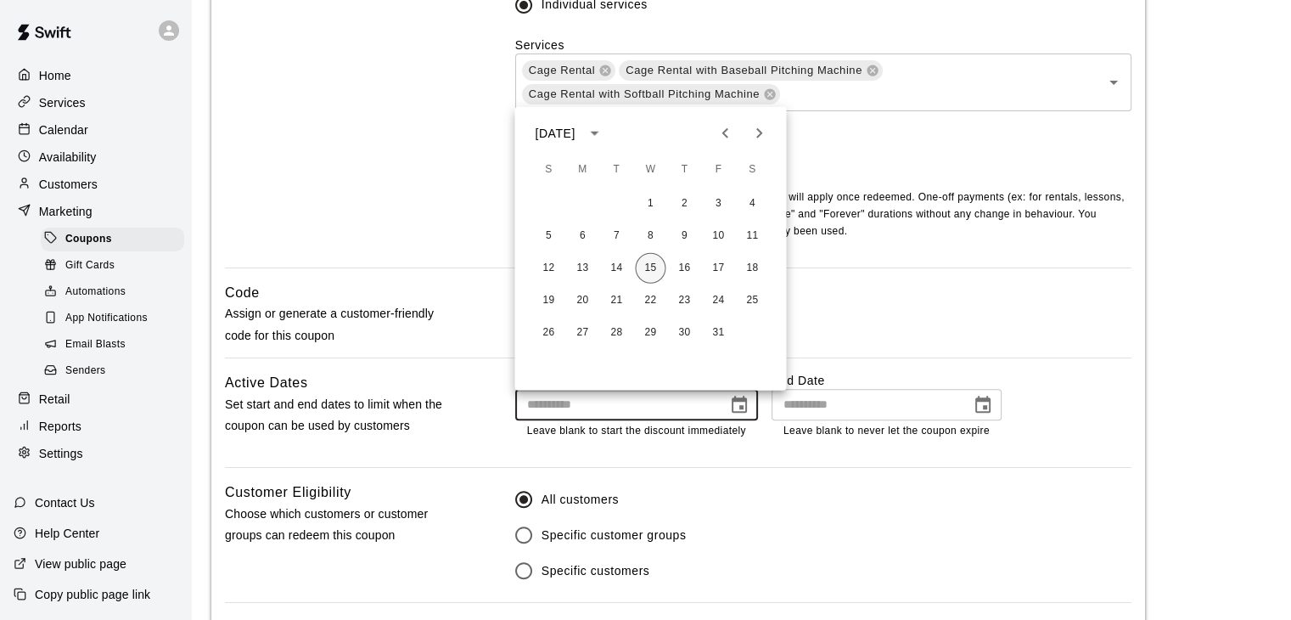
click at [652, 269] on button "15" at bounding box center [650, 268] width 31 height 31
type input "**********"
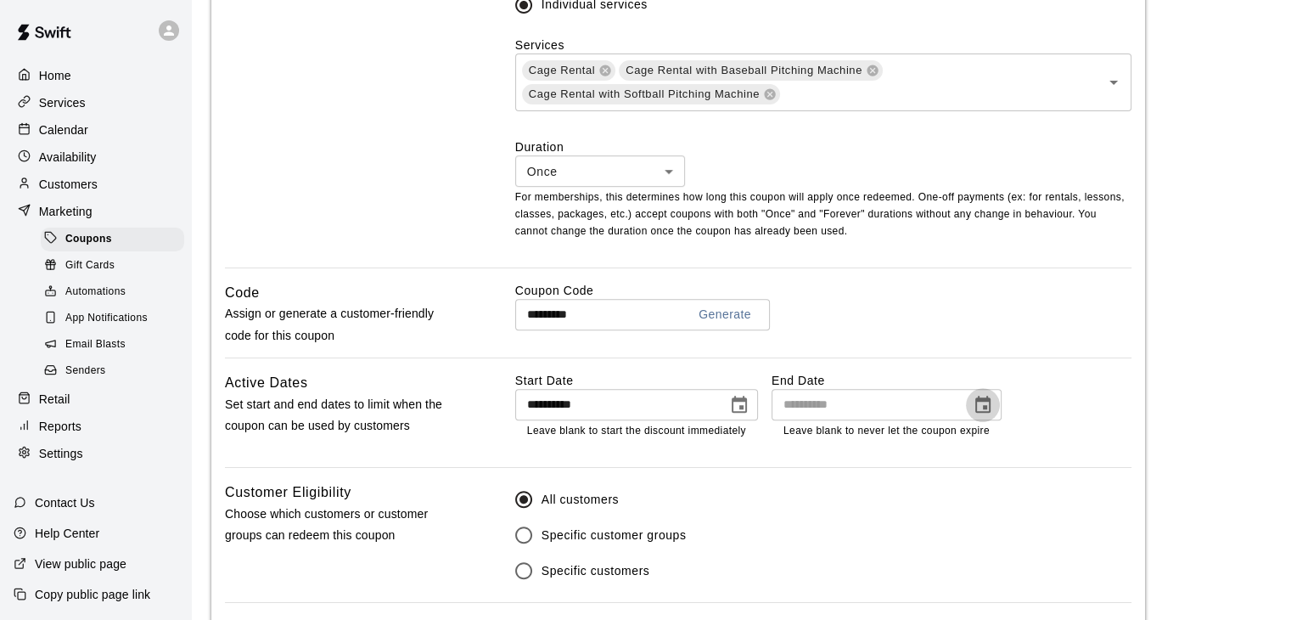
click at [990, 410] on icon "Choose date" at bounding box center [982, 404] width 15 height 17
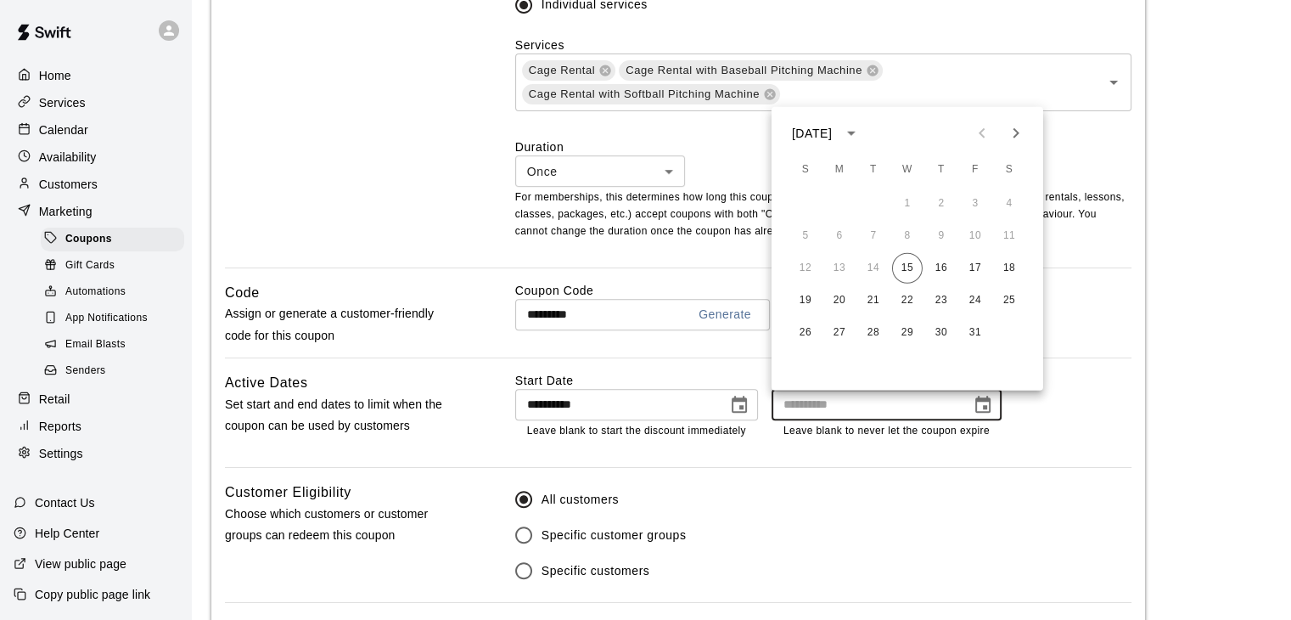
click at [1021, 449] on div "**********" at bounding box center [823, 419] width 616 height 95
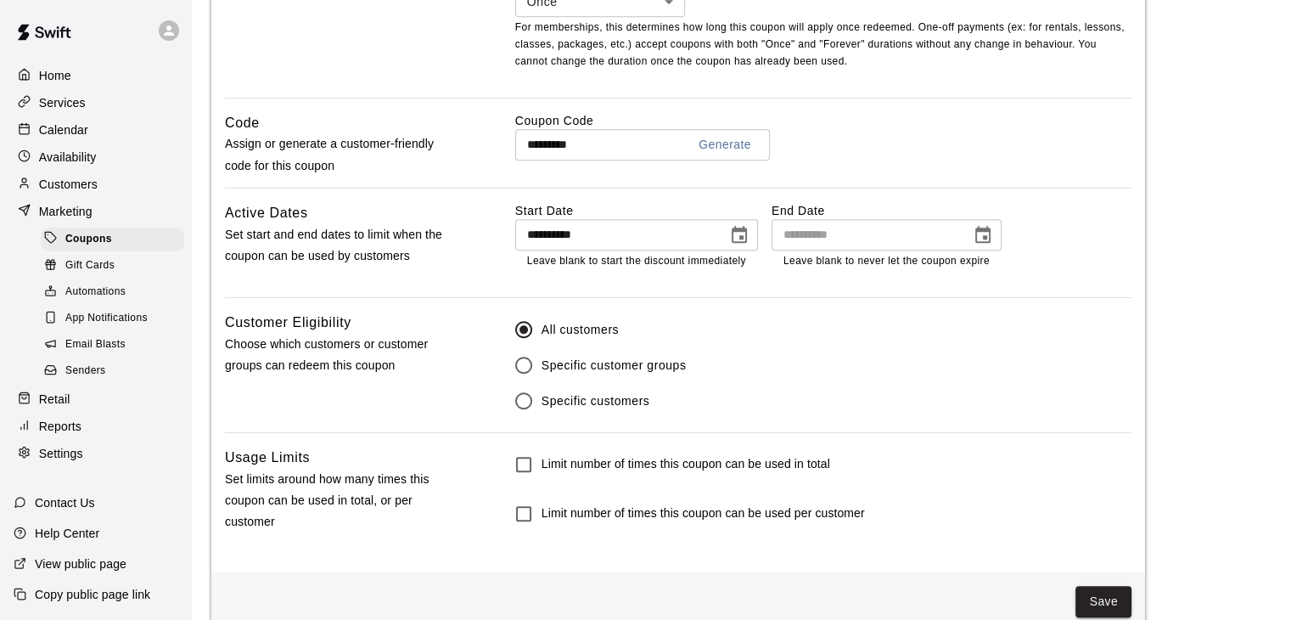
scroll to position [880, 0]
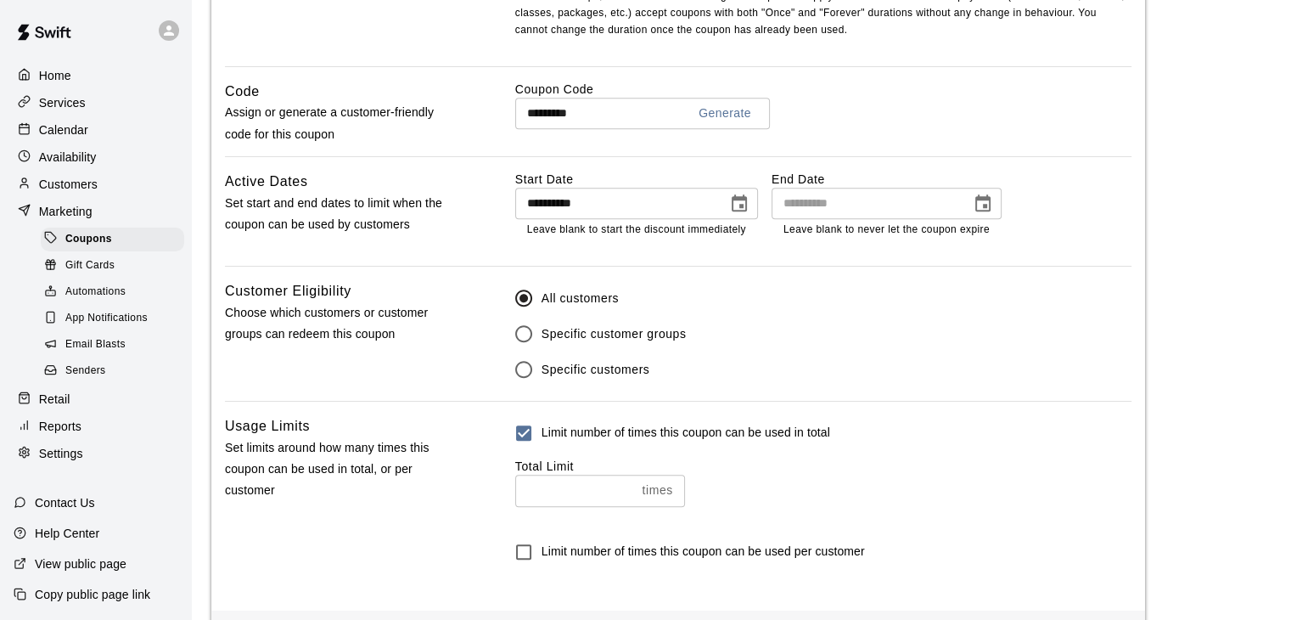
click at [584, 505] on input "number" at bounding box center [575, 490] width 121 height 31
type input "*"
click at [700, 554] on h6 "Limit number of times this coupon can be used per customer" at bounding box center [703, 552] width 323 height 19
click at [582, 611] on input "number" at bounding box center [575, 608] width 121 height 31
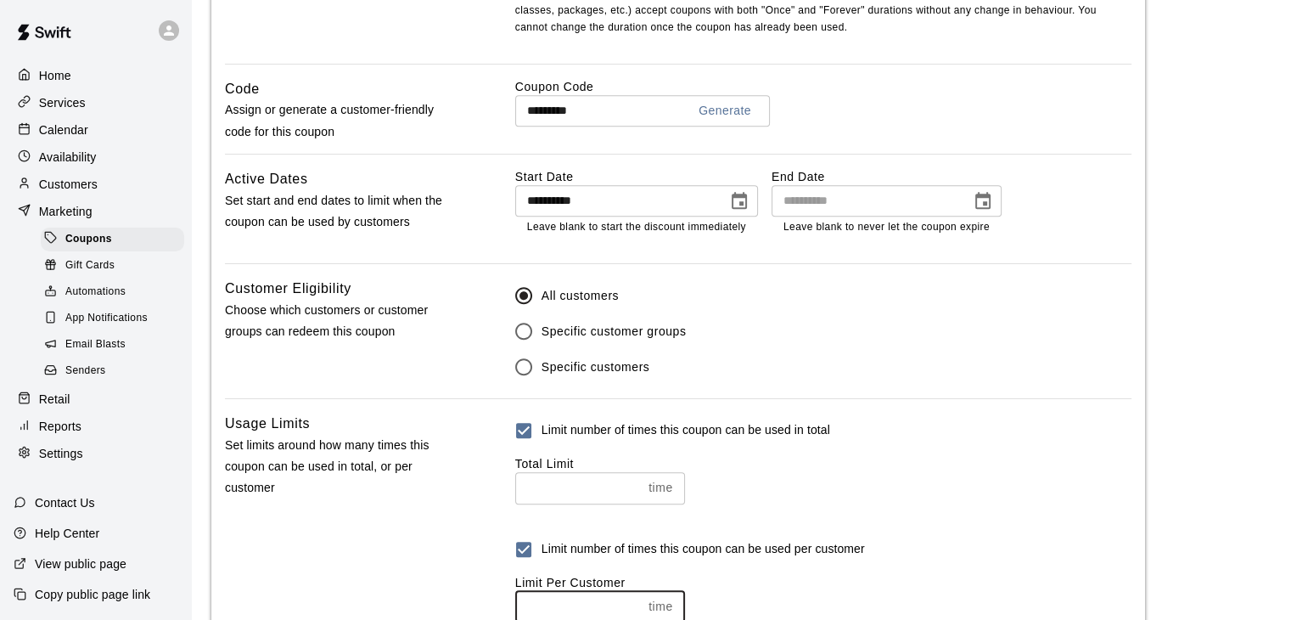
type input "*"
click at [1038, 567] on div "Limit number of times this coupon can be used per customer" at bounding box center [823, 549] width 616 height 36
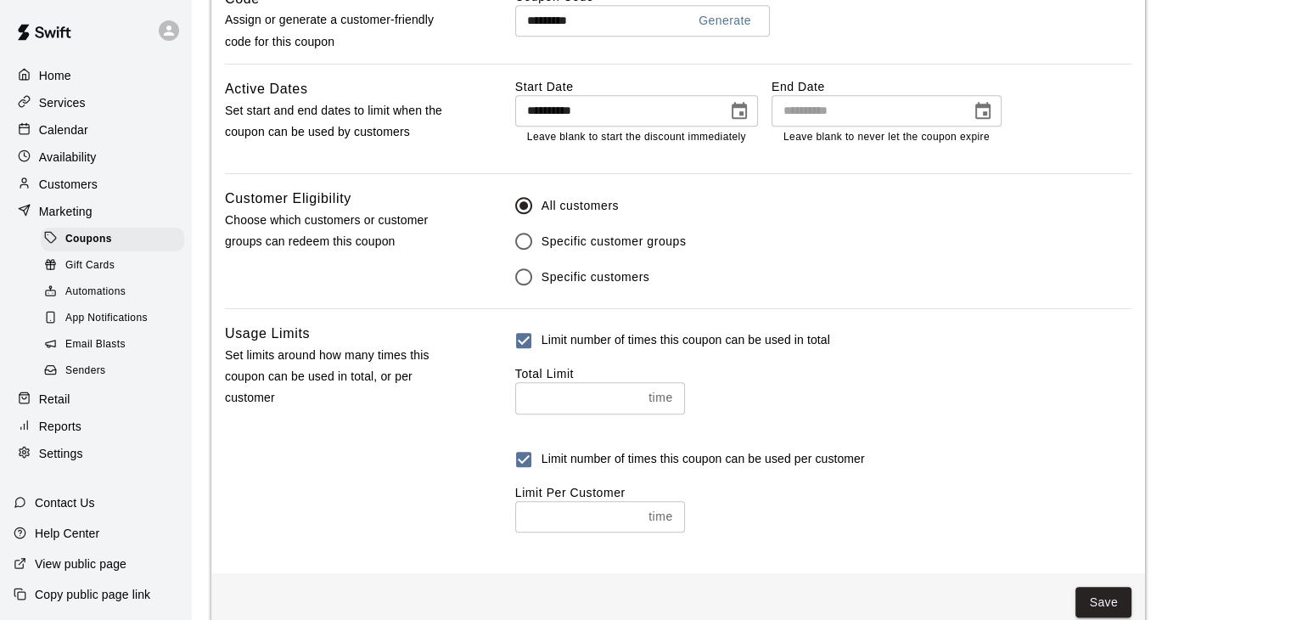
scroll to position [1011, 0]
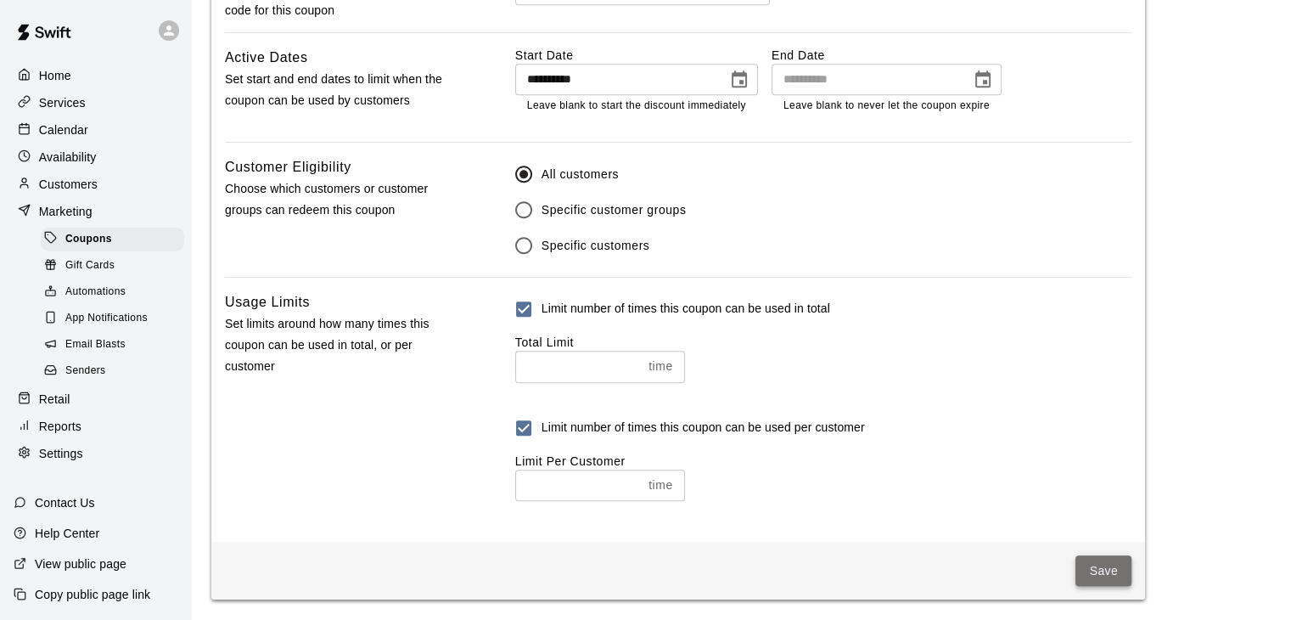
click at [1103, 567] on button "Save" at bounding box center [1104, 570] width 56 height 31
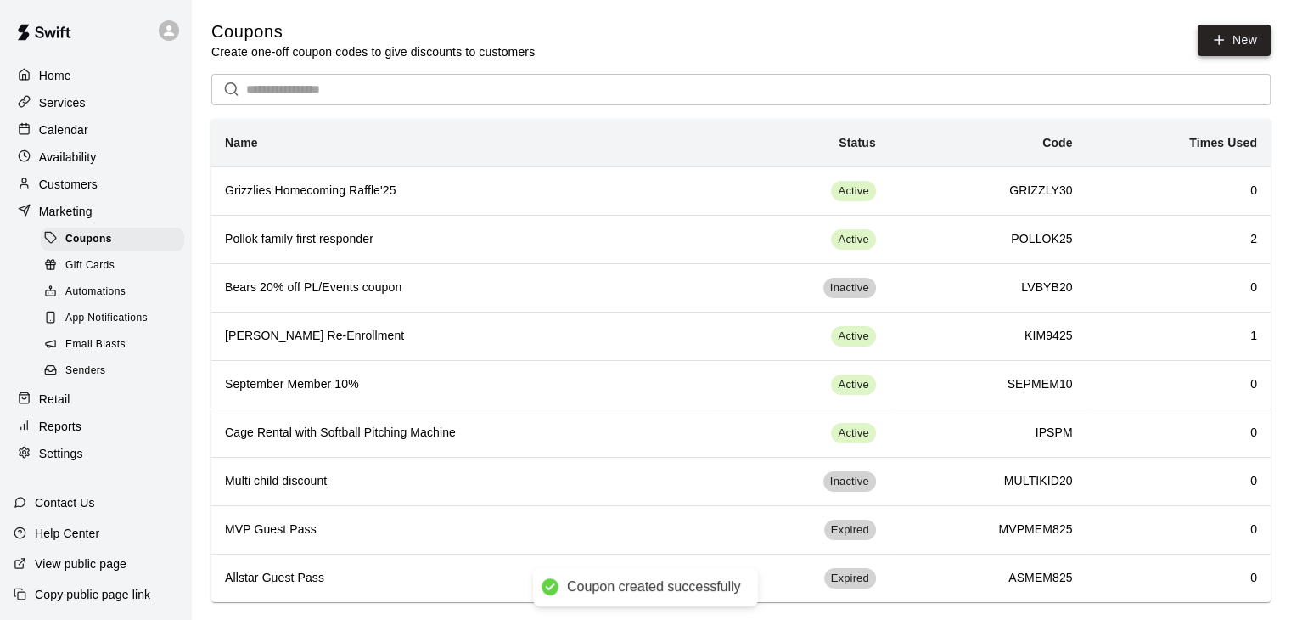
click at [1245, 43] on button "New" at bounding box center [1234, 40] width 73 height 31
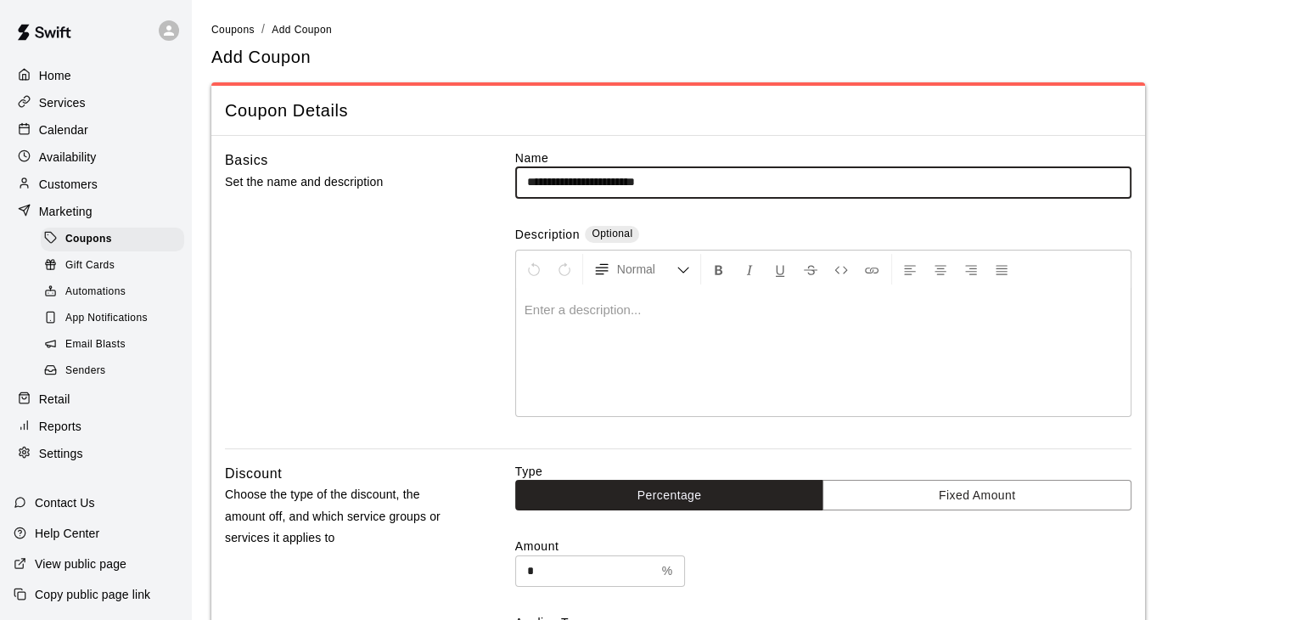
type input "**********"
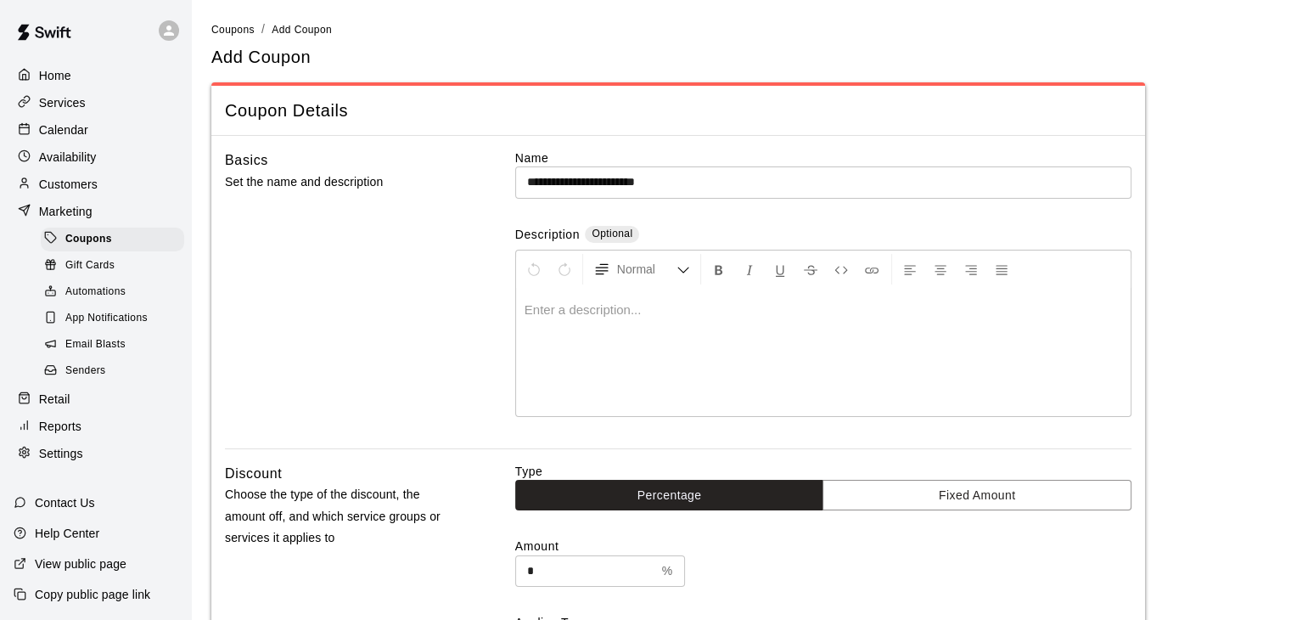
click at [592, 314] on p at bounding box center [824, 309] width 598 height 17
click at [552, 309] on span "**********" at bounding box center [662, 309] width 275 height 13
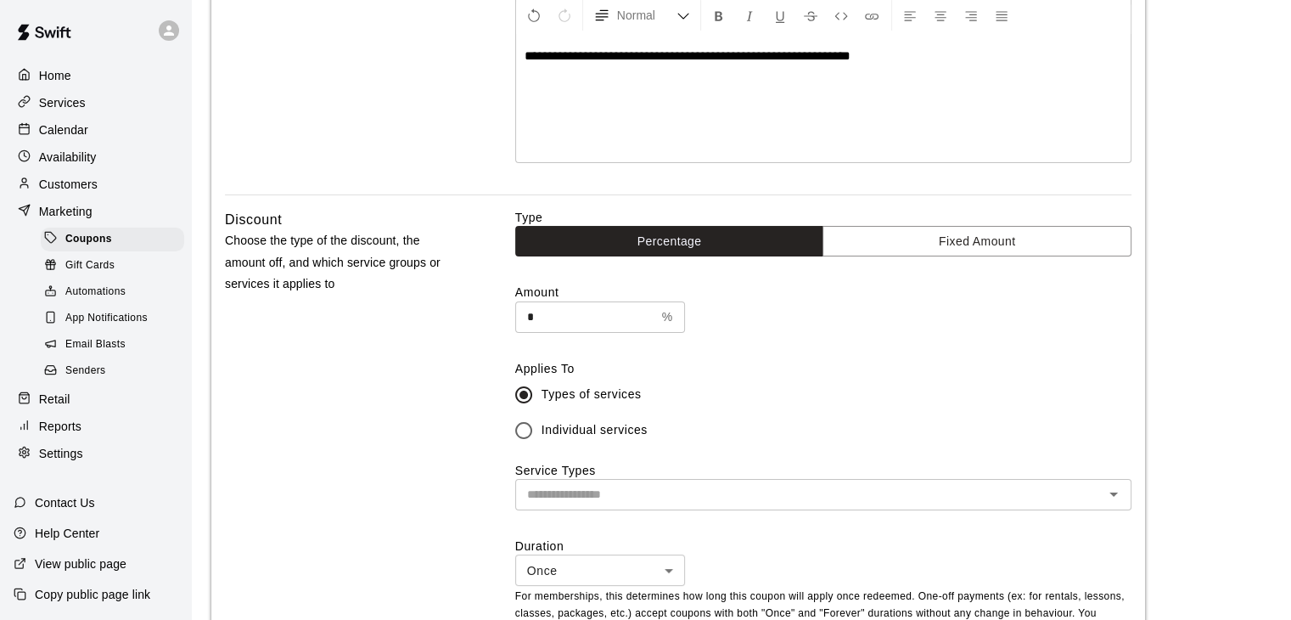
scroll to position [255, 0]
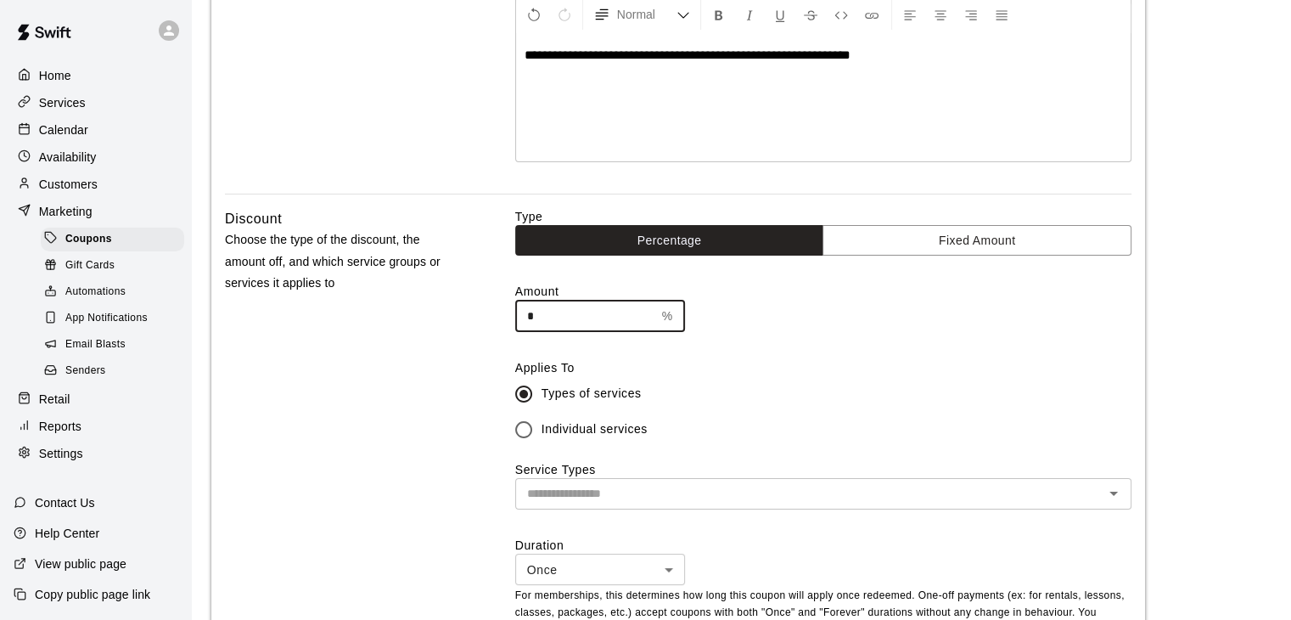
drag, startPoint x: 602, startPoint y: 320, endPoint x: 504, endPoint y: 312, distance: 98.0
click at [504, 312] on div "Discount Choose the type of the discount, the amount off, and which service gro…" at bounding box center [678, 437] width 907 height 458
type input "***"
click at [559, 432] on span "Individual services" at bounding box center [595, 429] width 106 height 18
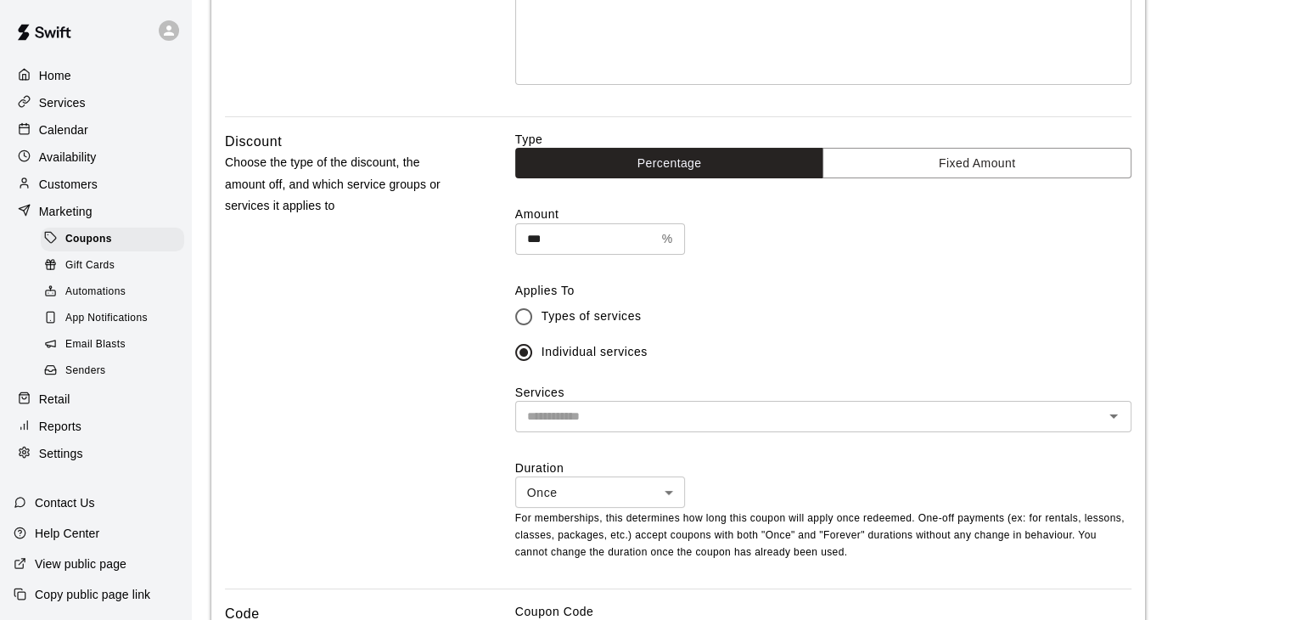
scroll to position [424, 0]
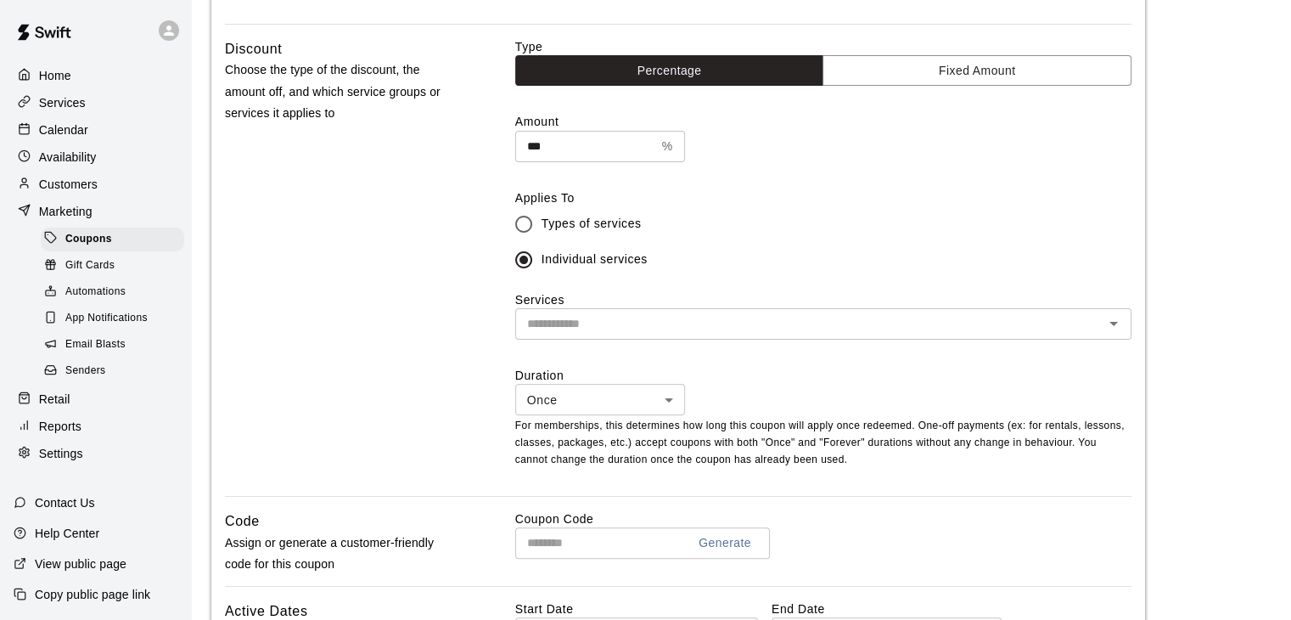
click at [633, 318] on input "text" at bounding box center [809, 323] width 578 height 21
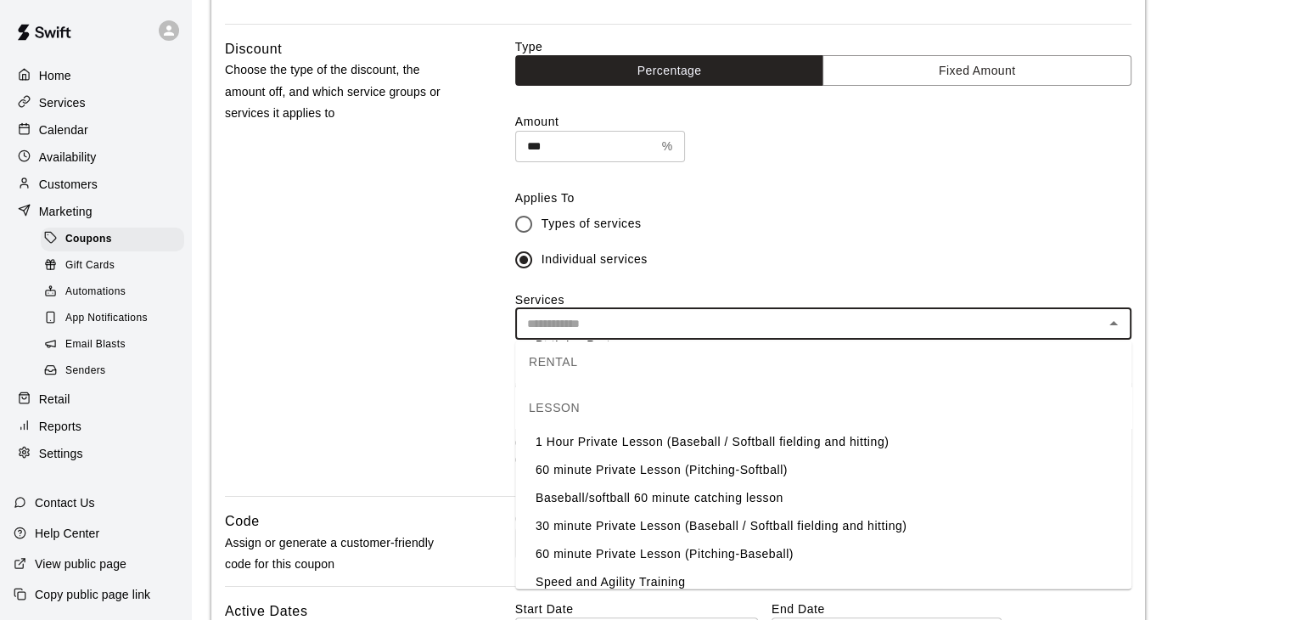
scroll to position [255, 0]
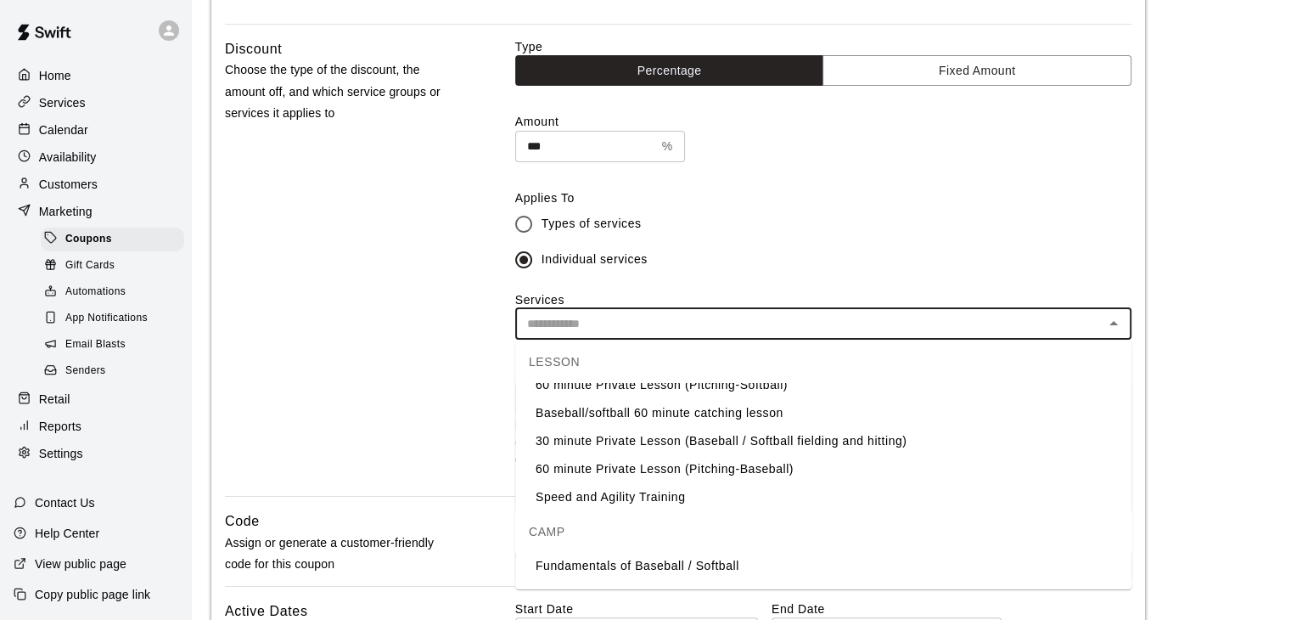
click at [666, 441] on li "30 minute Private Lesson (Baseball / Softball fielding and hitting)" at bounding box center [823, 441] width 616 height 28
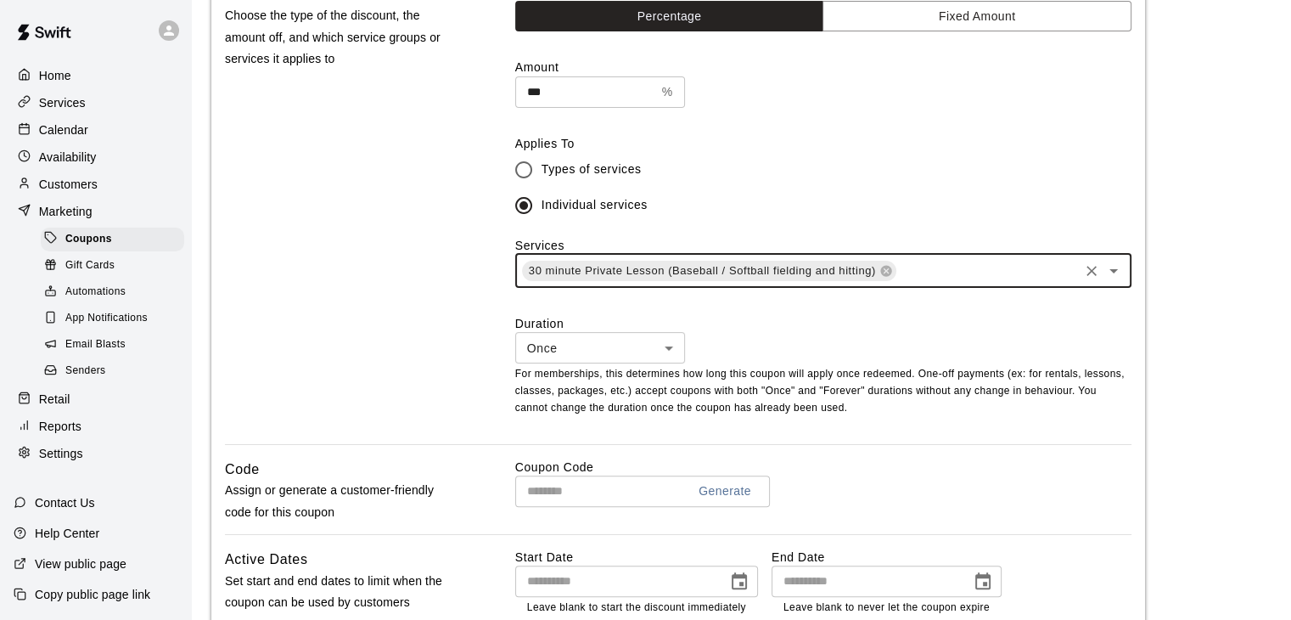
scroll to position [594, 0]
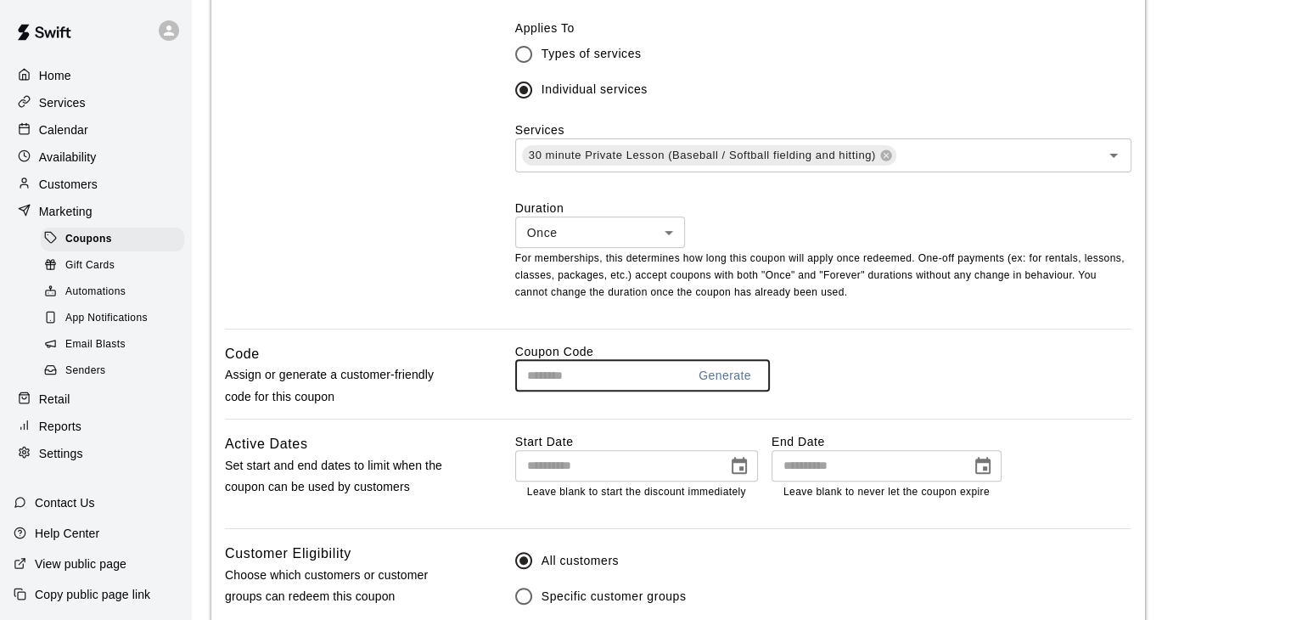
drag, startPoint x: 637, startPoint y: 384, endPoint x: 539, endPoint y: 371, distance: 98.5
click at [539, 371] on input "text" at bounding box center [594, 375] width 158 height 31
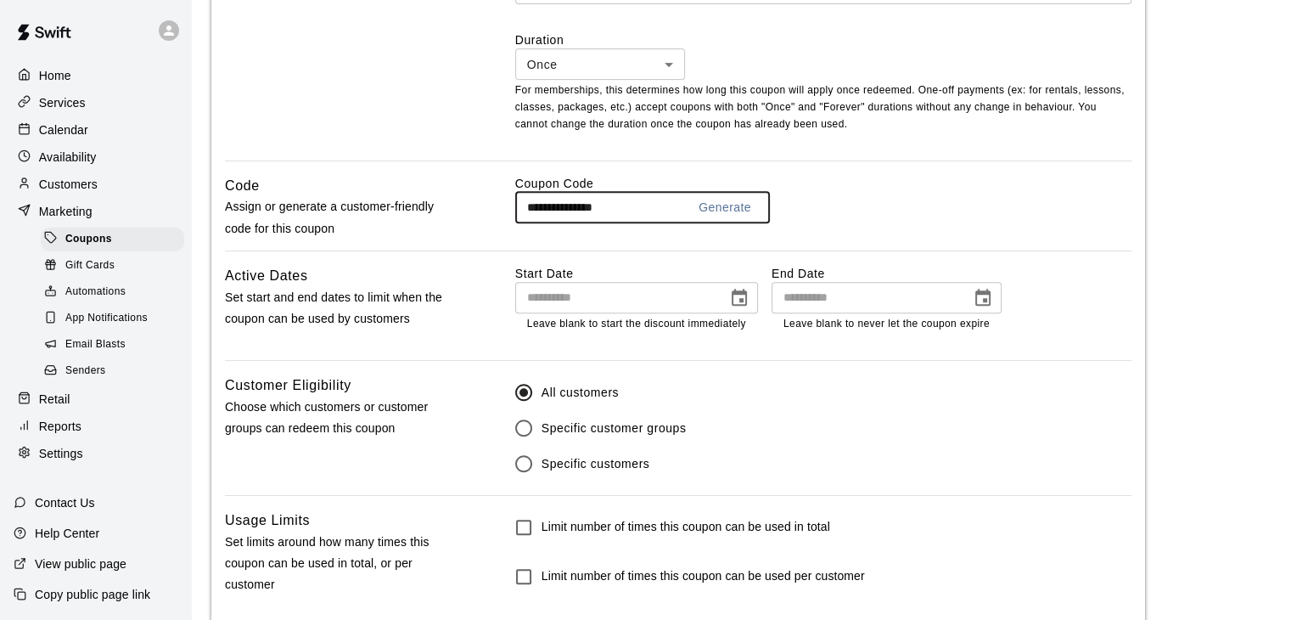
scroll to position [764, 0]
type input "**********"
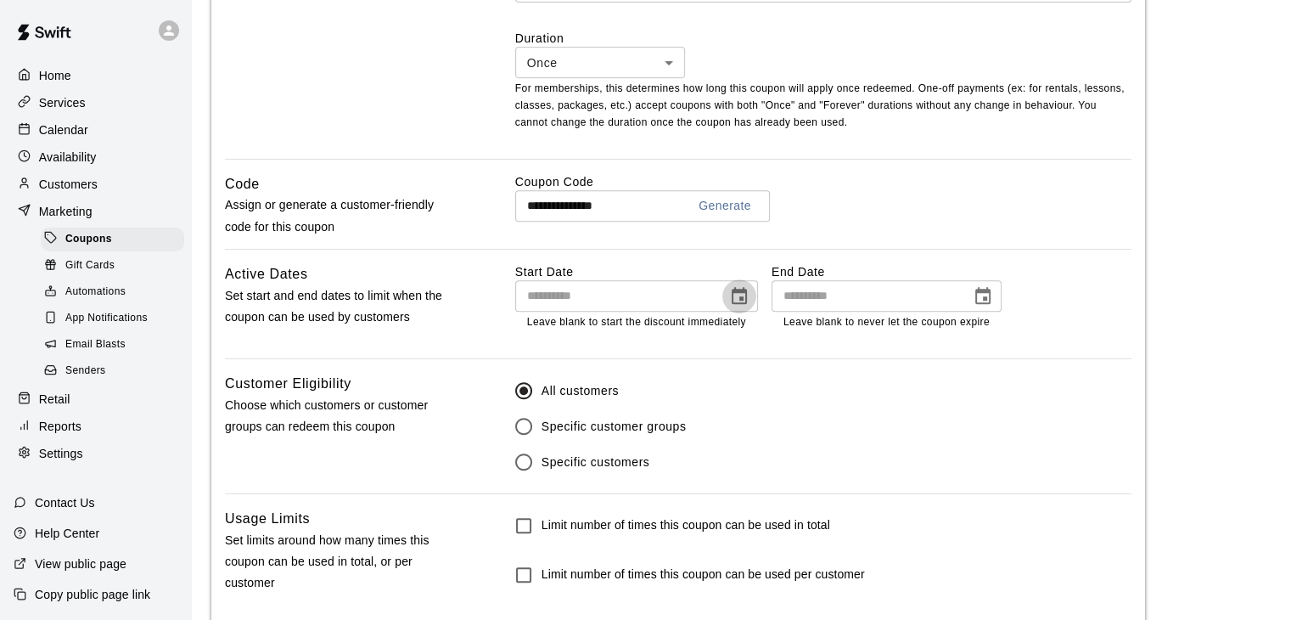
click at [739, 305] on icon "Choose date" at bounding box center [739, 296] width 20 height 20
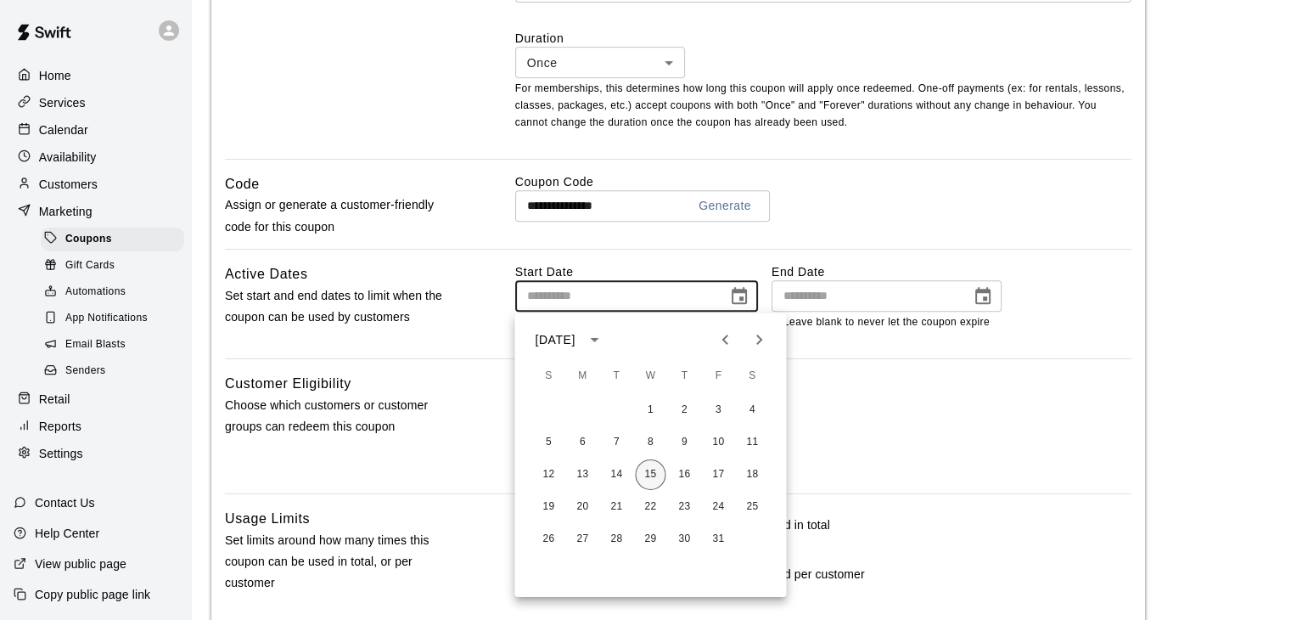
click at [650, 471] on button "15" at bounding box center [650, 474] width 31 height 31
type input "**********"
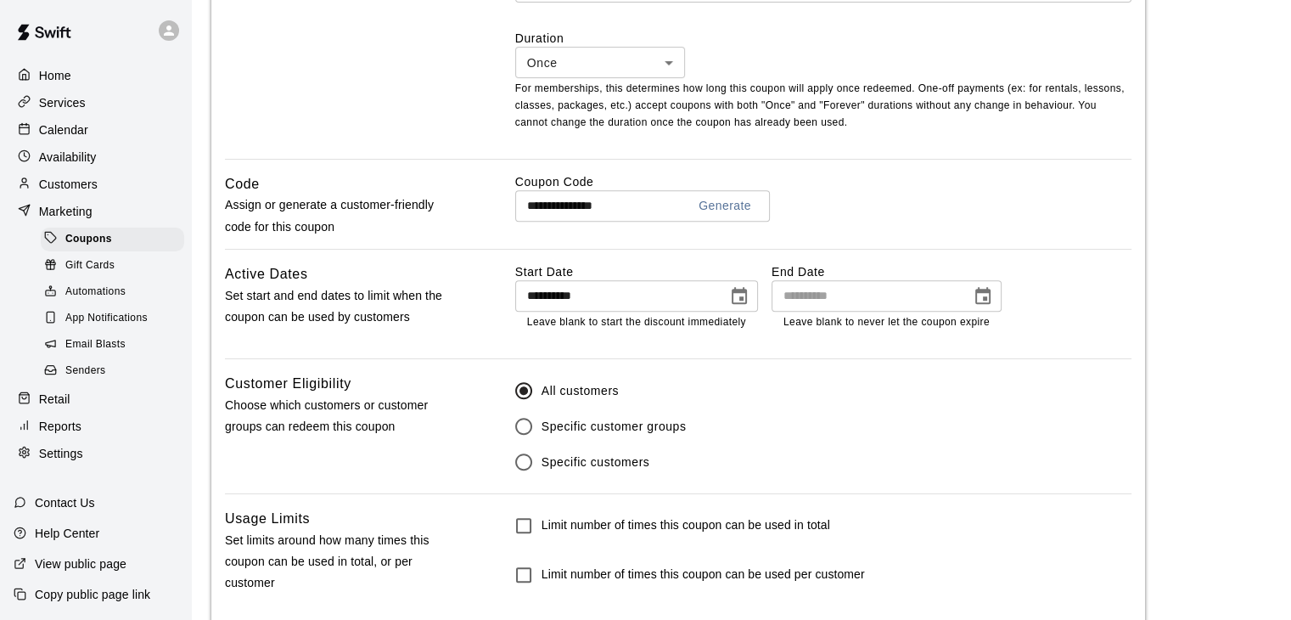
scroll to position [857, 0]
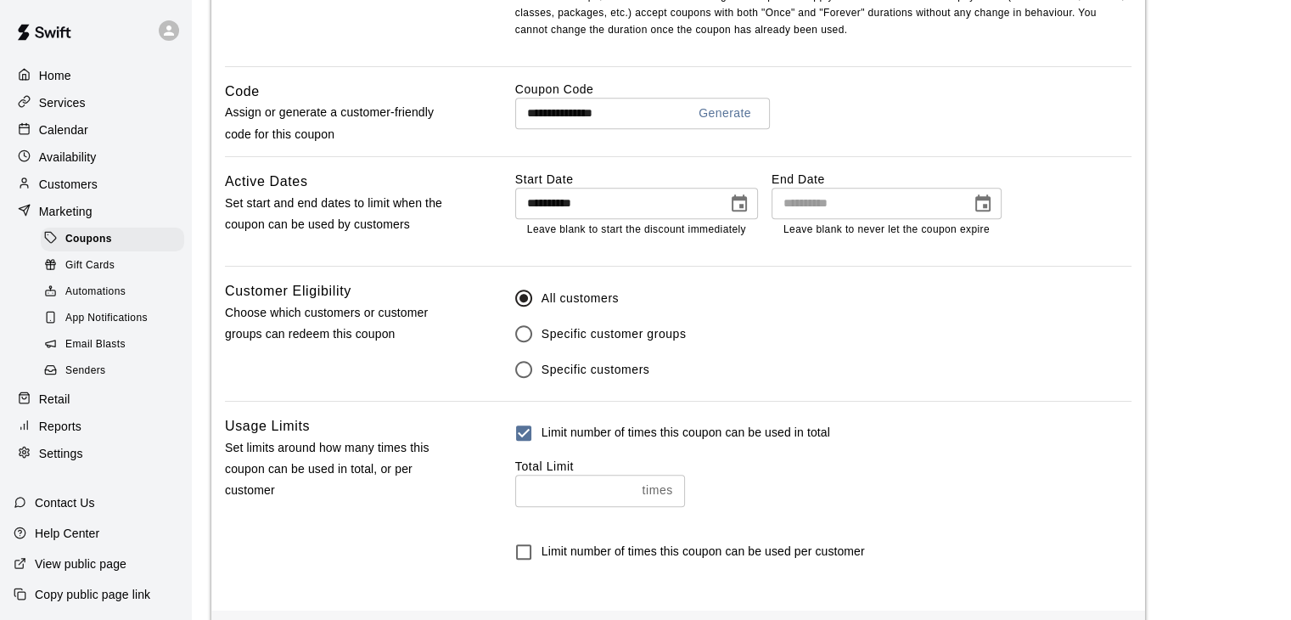
click at [543, 500] on input "number" at bounding box center [575, 490] width 121 height 31
type input "*"
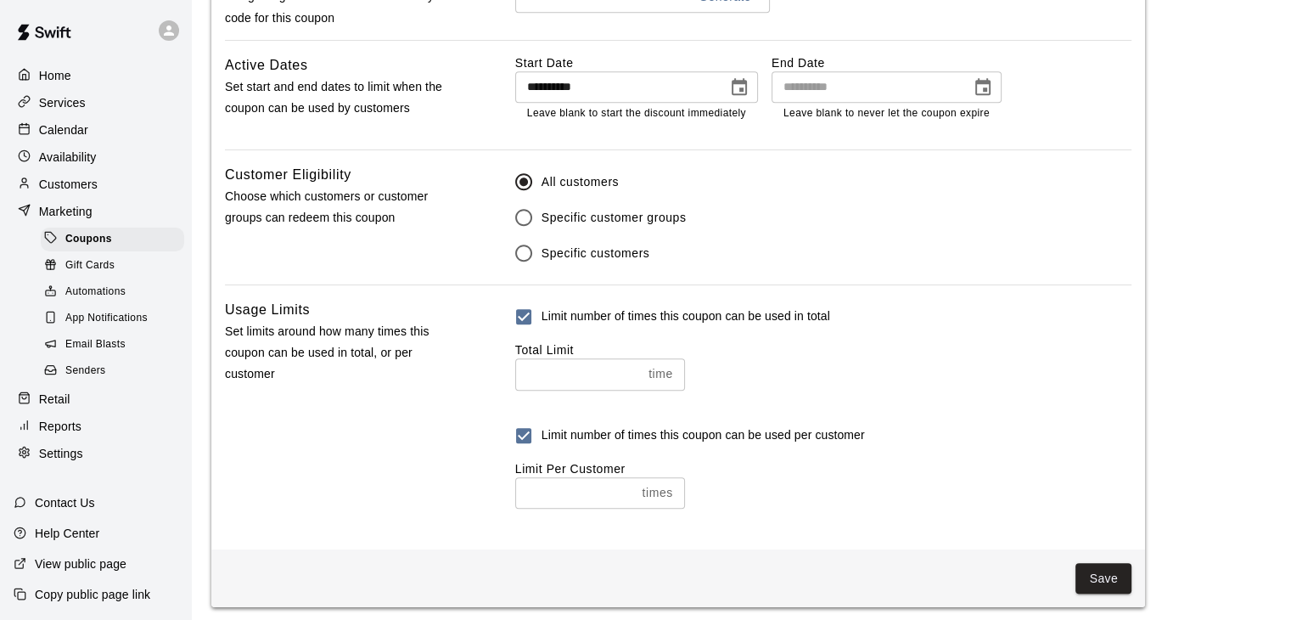
scroll to position [987, 0]
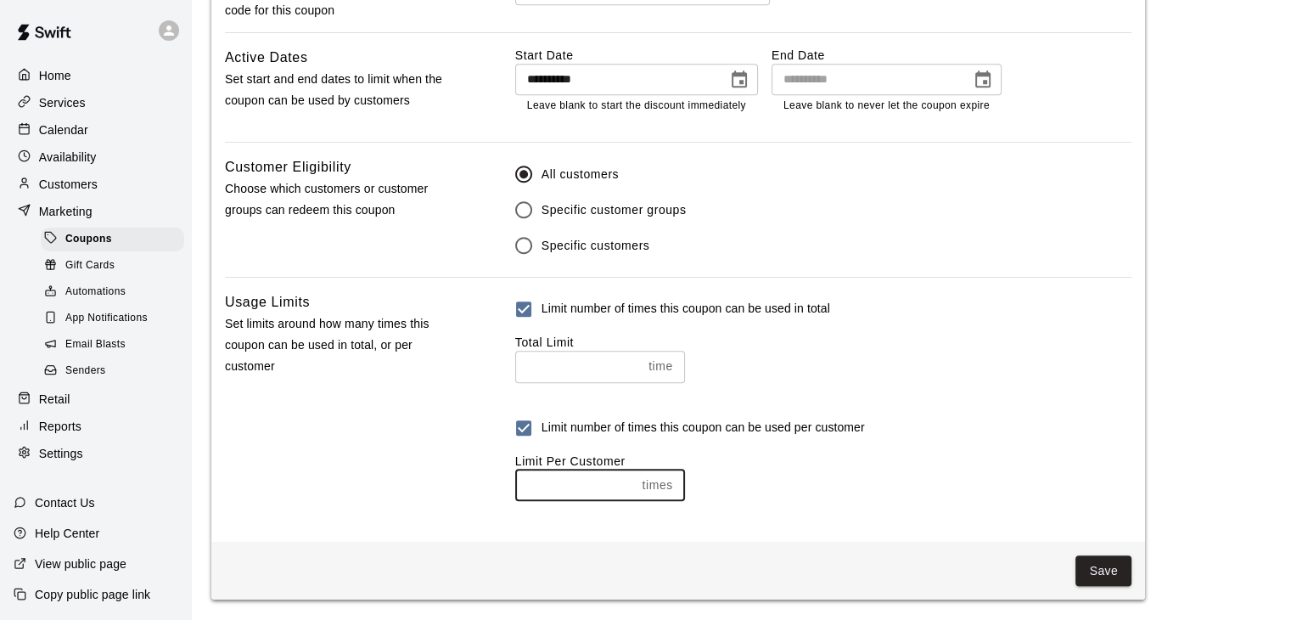
click at [554, 486] on input "number" at bounding box center [575, 484] width 121 height 31
type input "*"
click at [1094, 575] on button "Save" at bounding box center [1104, 570] width 56 height 31
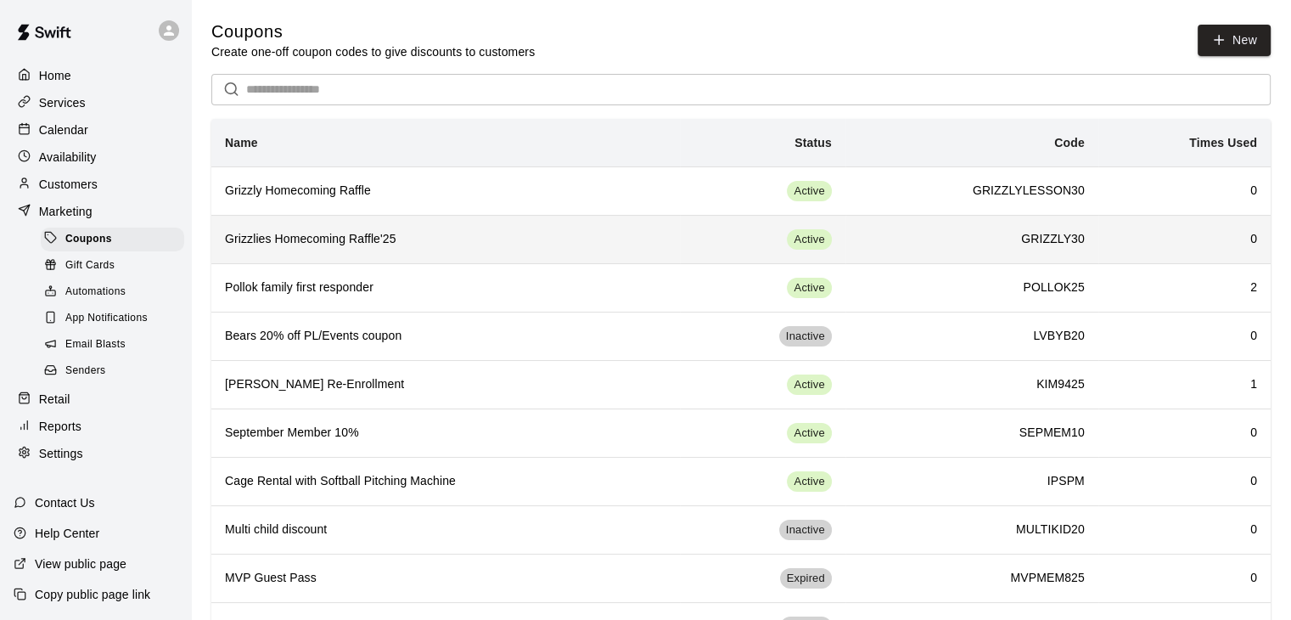
click at [1036, 242] on h6 "GRIZZLY30" at bounding box center [972, 239] width 226 height 19
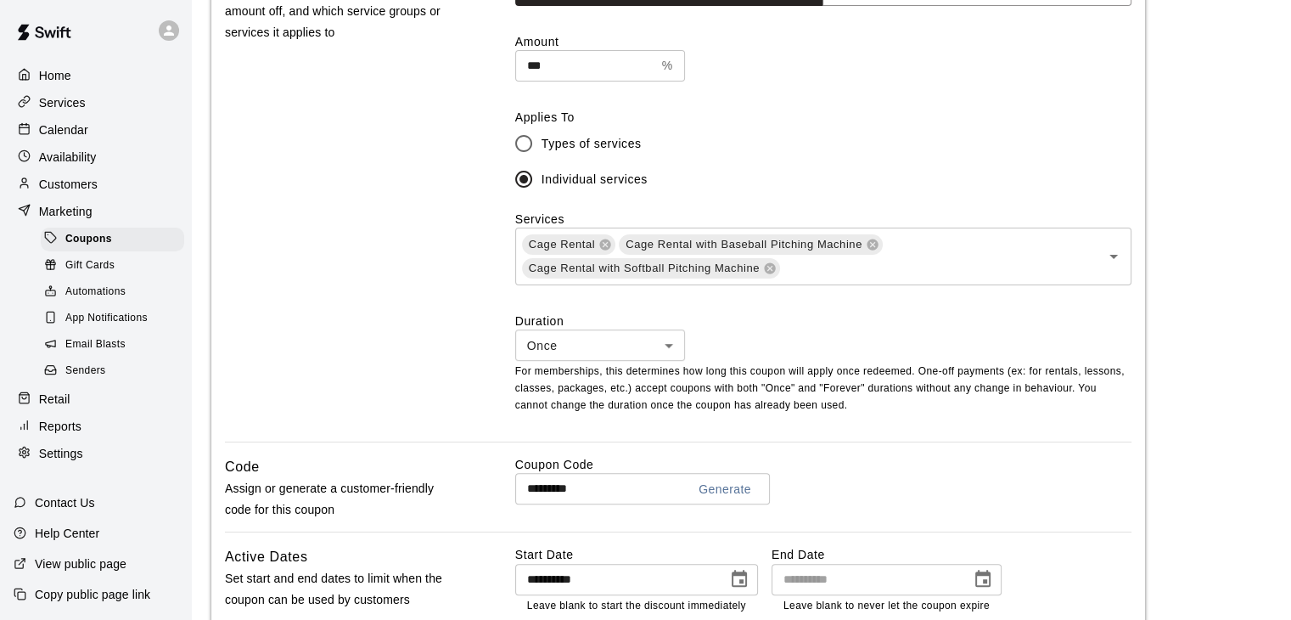
scroll to position [679, 0]
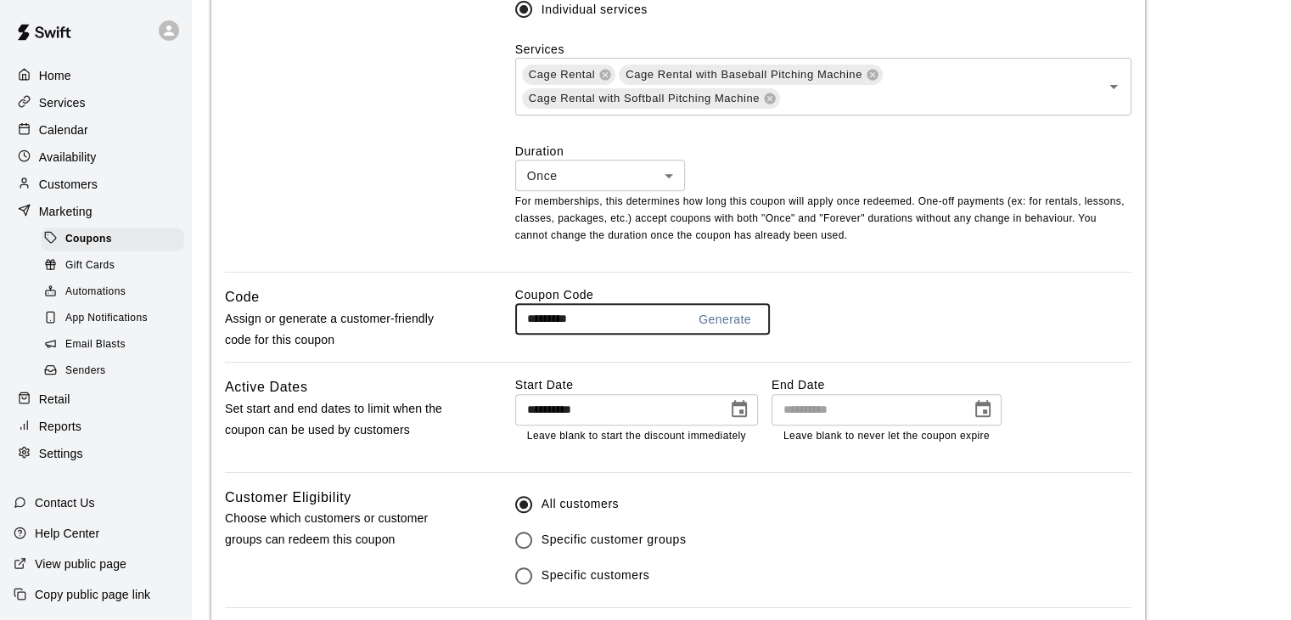
click at [580, 321] on input "*********" at bounding box center [594, 318] width 158 height 31
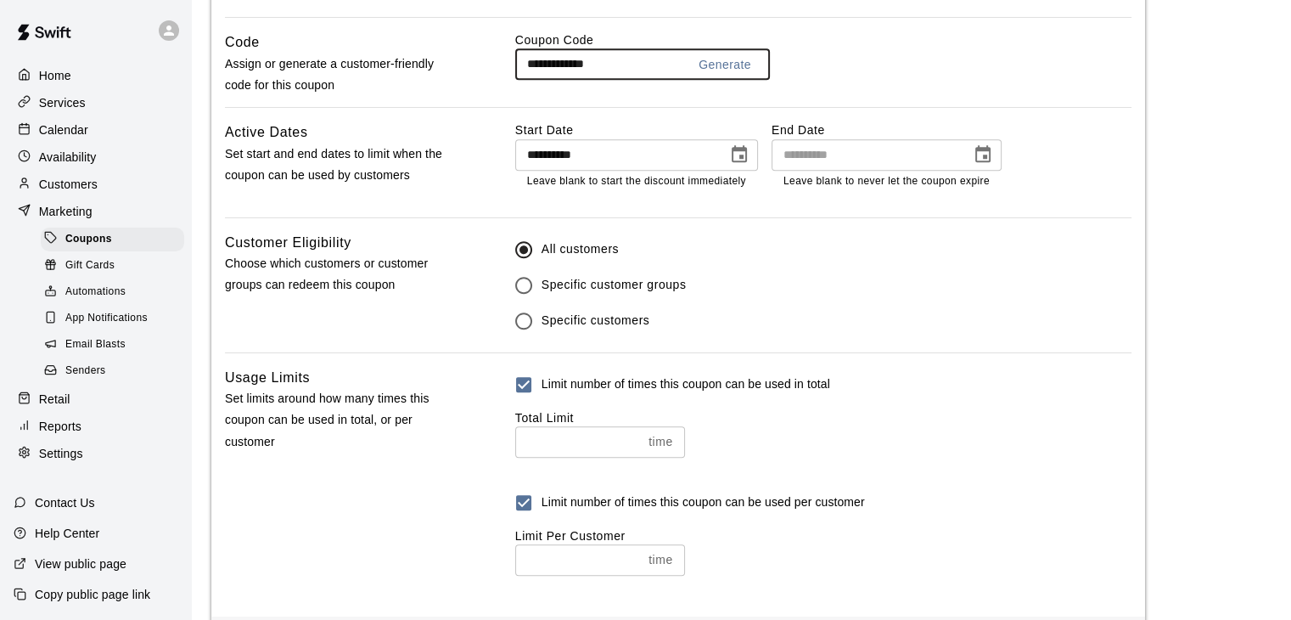
scroll to position [1135, 0]
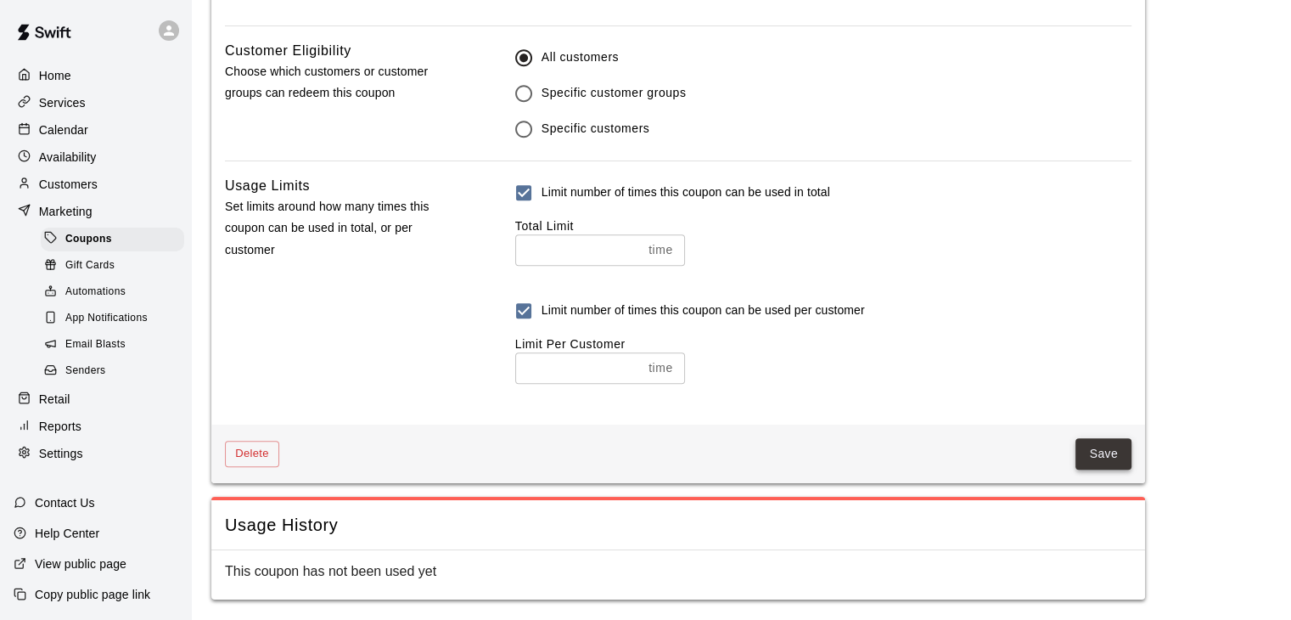
type input "**********"
click at [1099, 449] on button "Save" at bounding box center [1104, 453] width 56 height 31
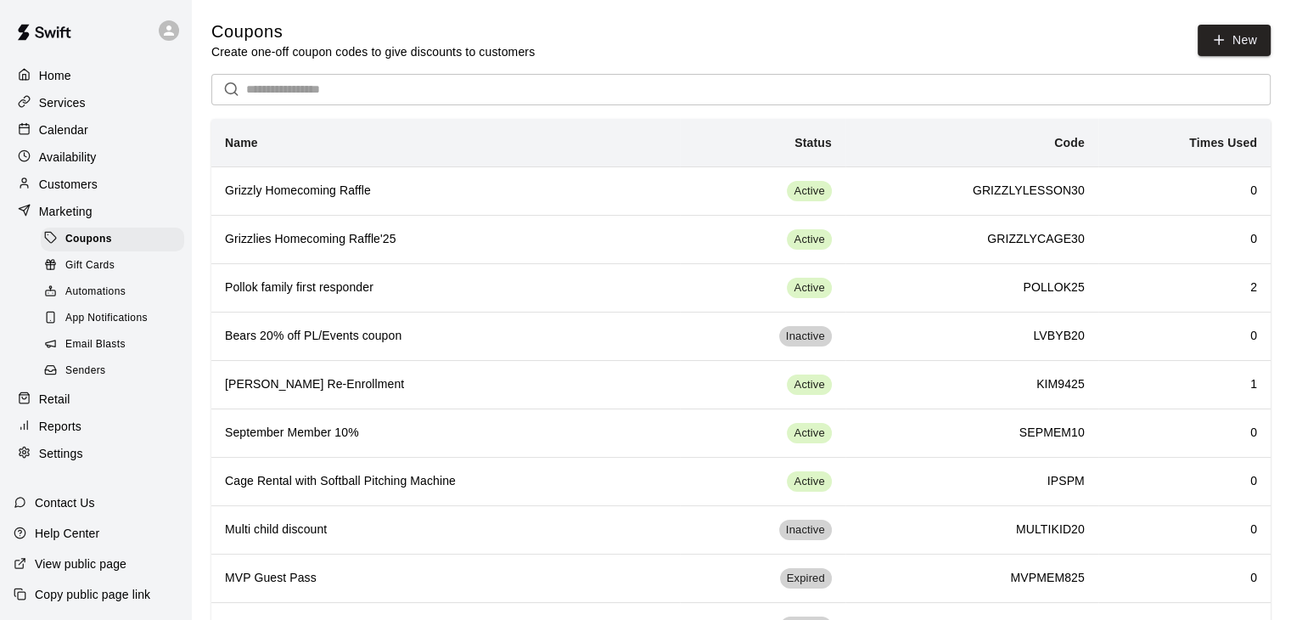
click at [661, 42] on div "Coupons Create one-off coupon codes to give discounts to customers New" at bounding box center [741, 40] width 1060 height 40
click at [703, 28] on div "Coupons Create one-off coupon codes to give discounts to customers New" at bounding box center [741, 40] width 1060 height 40
